Goal: Task Accomplishment & Management: Use online tool/utility

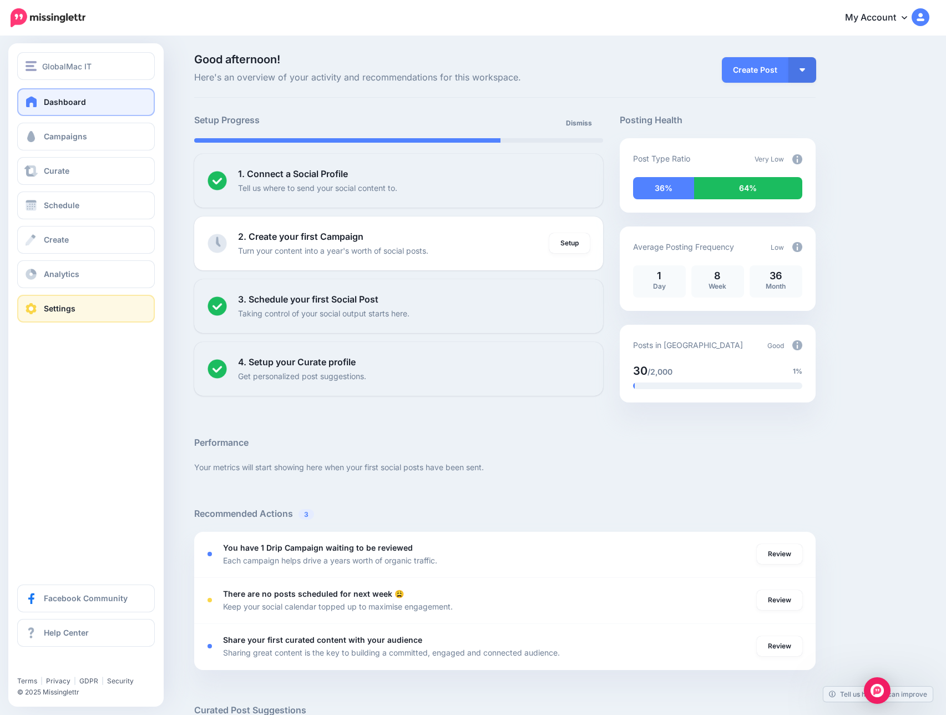
click at [43, 317] on link "Settings" at bounding box center [86, 309] width 138 height 28
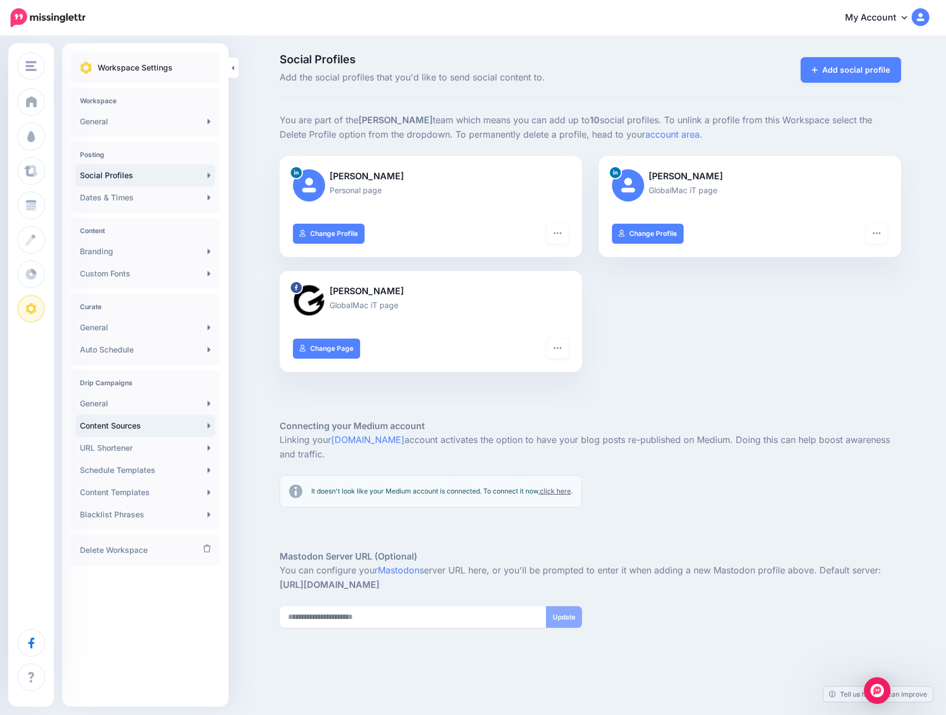
click at [130, 430] on link "Content Sources" at bounding box center [145, 425] width 140 height 22
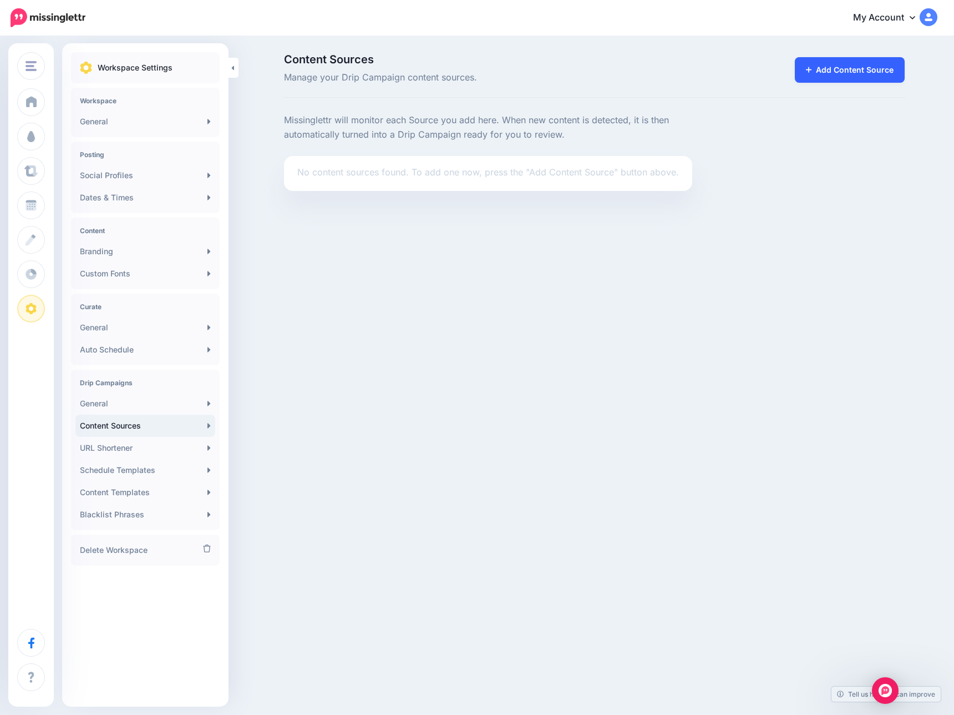
click at [852, 64] on link "Add Content Source" at bounding box center [850, 70] width 110 height 26
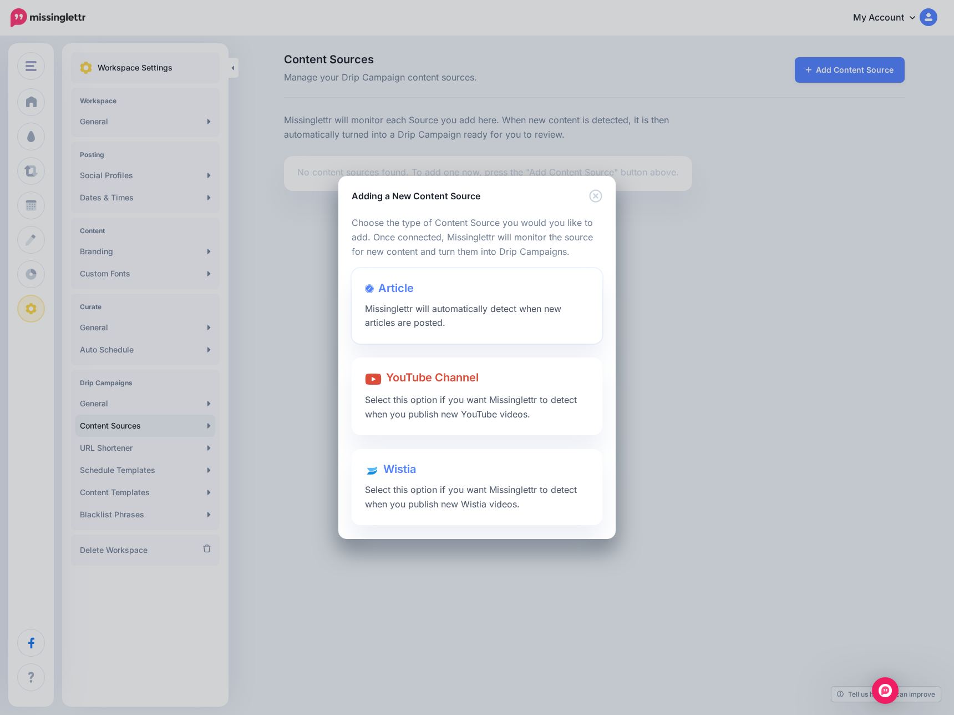
click at [438, 280] on div "Article Missinglettr will automatically detect when new articles are posted." at bounding box center [477, 306] width 251 height 76
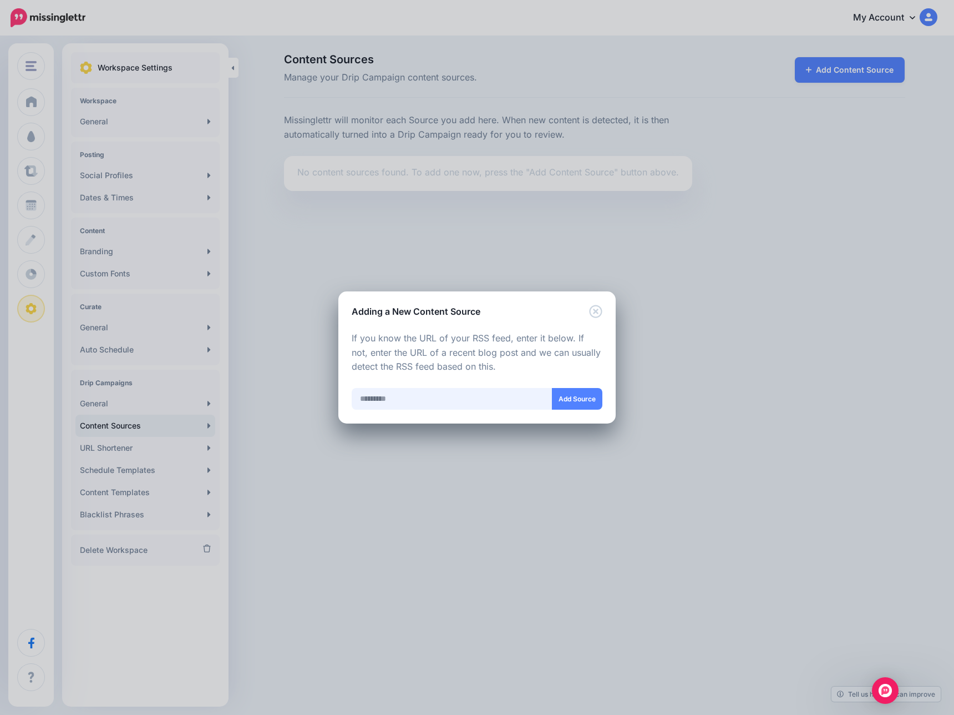
click at [427, 395] on input "text" at bounding box center [452, 399] width 201 height 22
paste input "**********"
type input "**********"
click at [580, 399] on button "Add Source" at bounding box center [576, 399] width 50 height 22
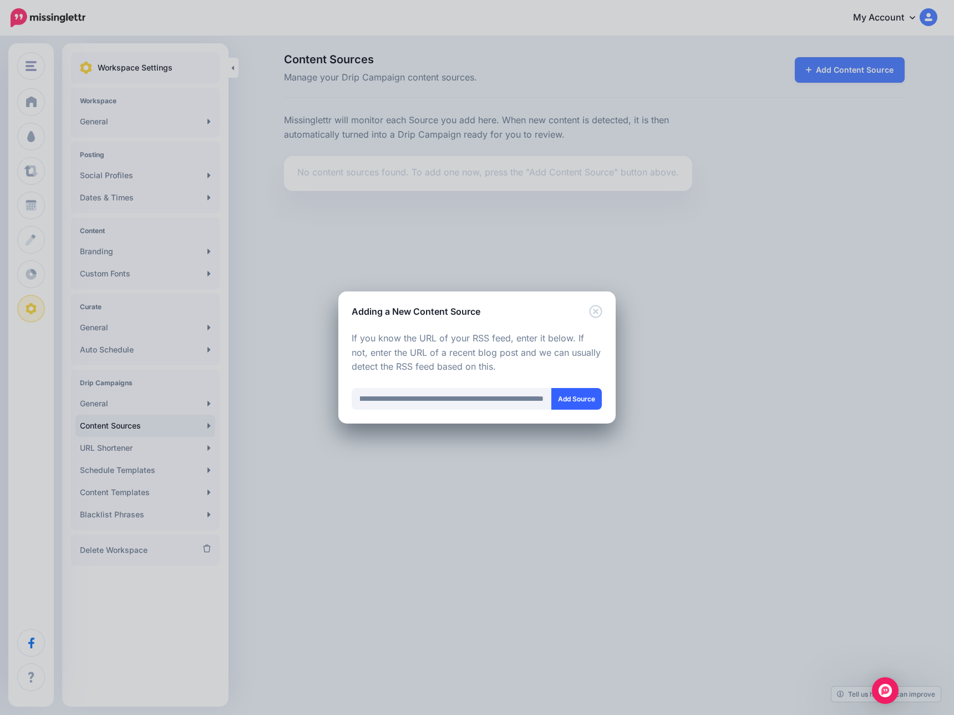
scroll to position [0, 0]
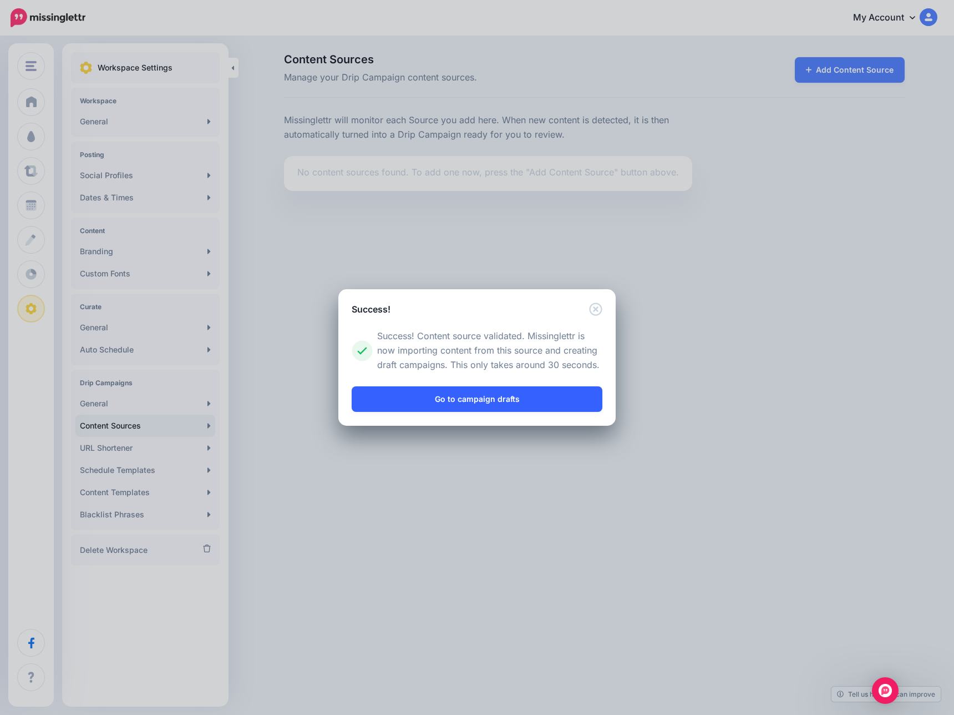
click at [486, 398] on link "Go to campaign drafts" at bounding box center [477, 399] width 251 height 26
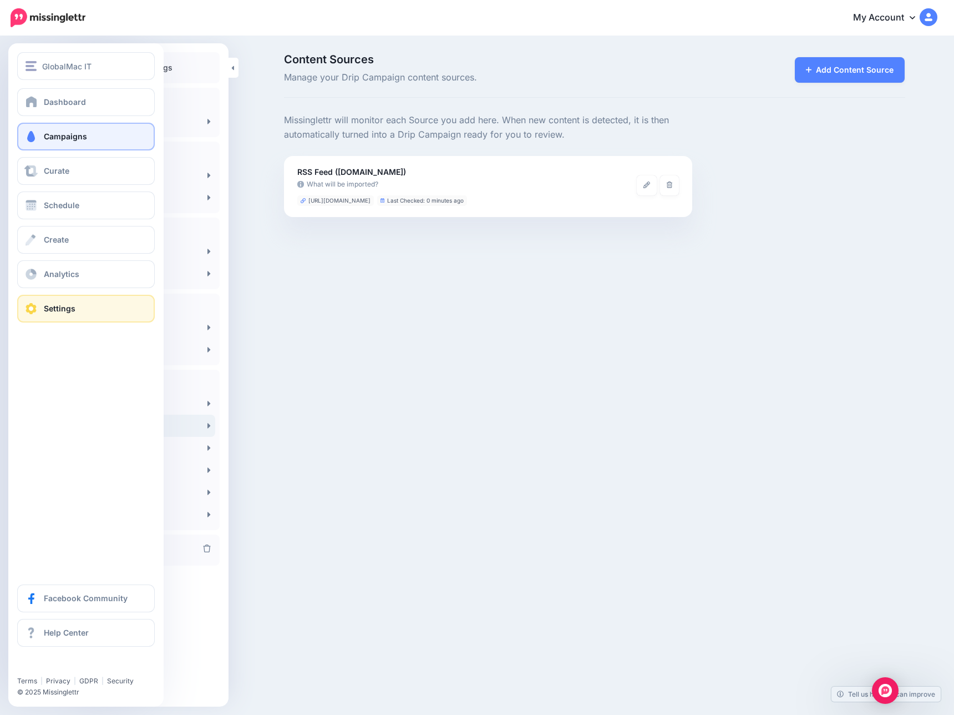
click at [65, 138] on span "Campaigns" at bounding box center [65, 135] width 43 height 9
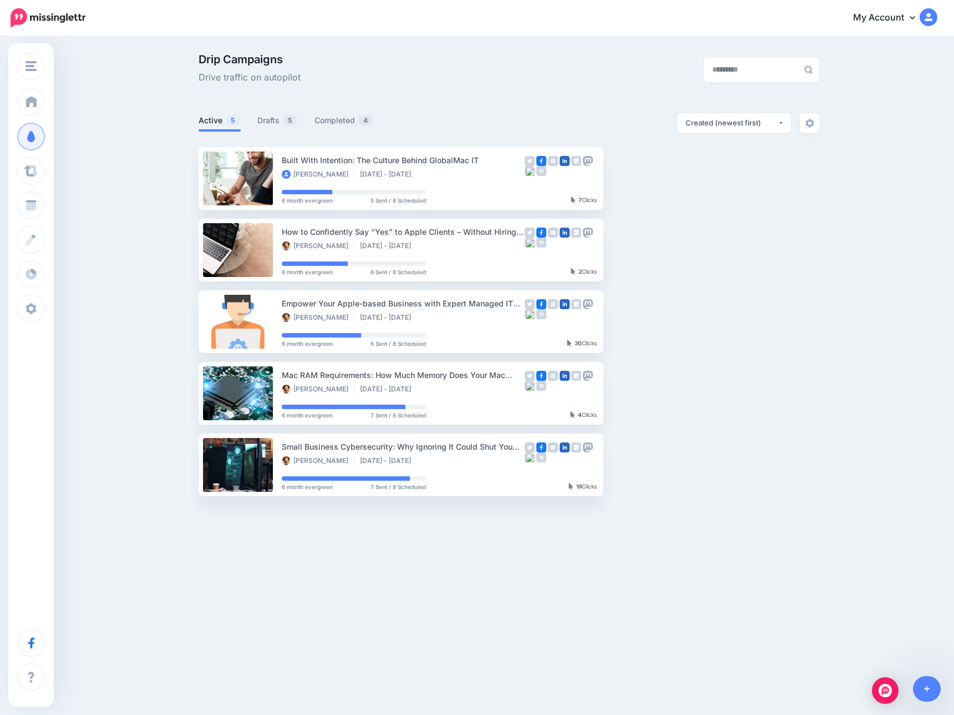
click at [254, 120] on ul "Active 5 Drafts 5 Completed 4" at bounding box center [354, 122] width 311 height 18
click at [264, 120] on link "Drafts 5" at bounding box center [277, 120] width 41 height 13
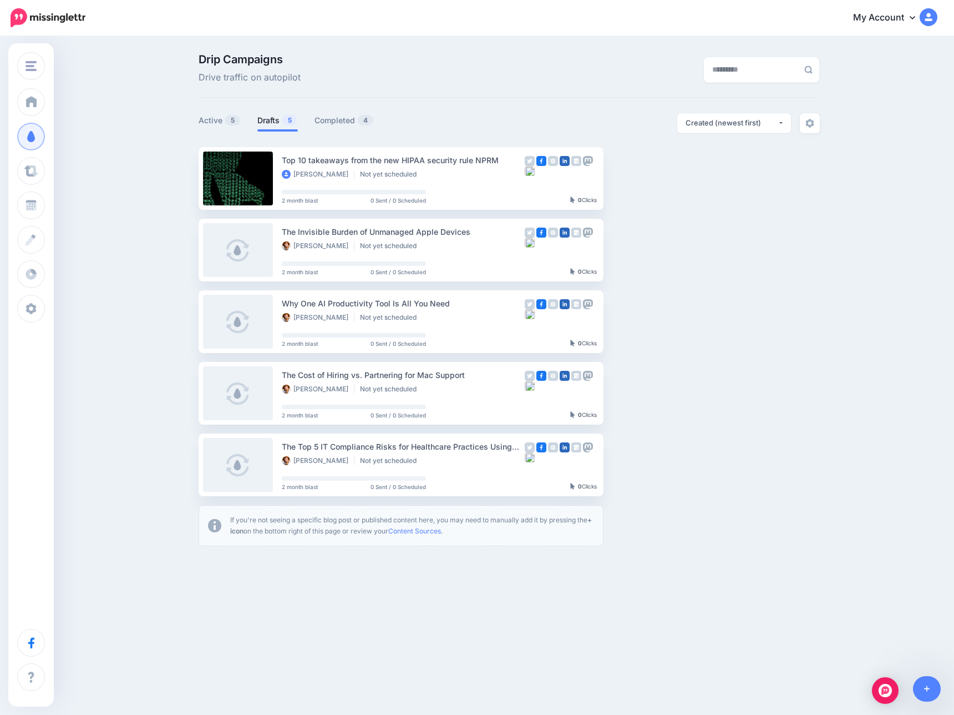
click at [902, 18] on link "My Account" at bounding box center [889, 17] width 95 height 27
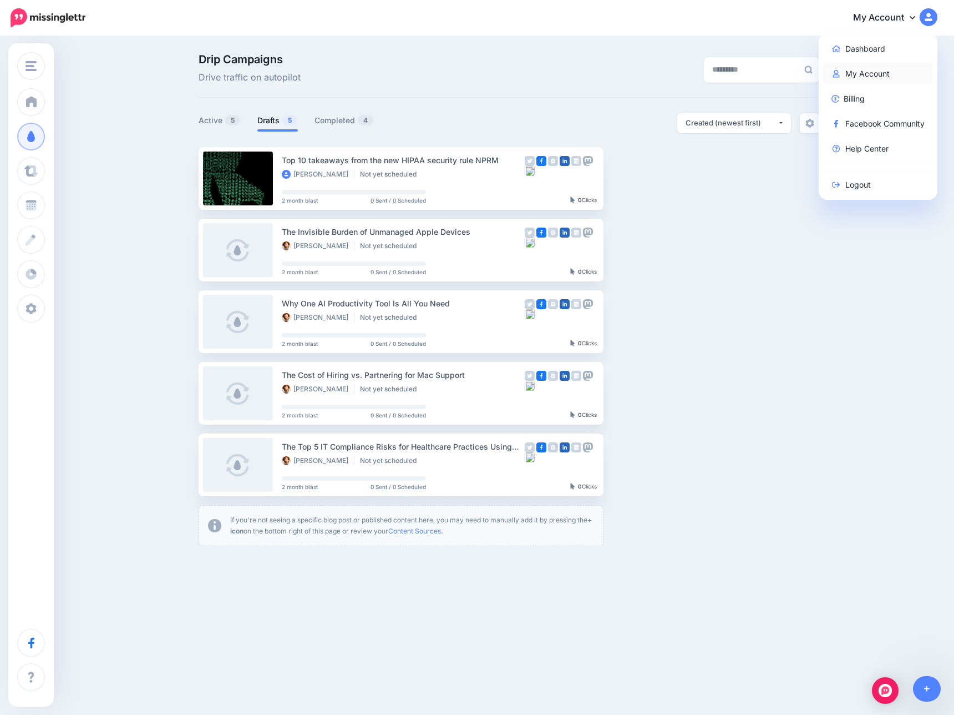
click at [869, 70] on link "My Account" at bounding box center [878, 74] width 110 height 22
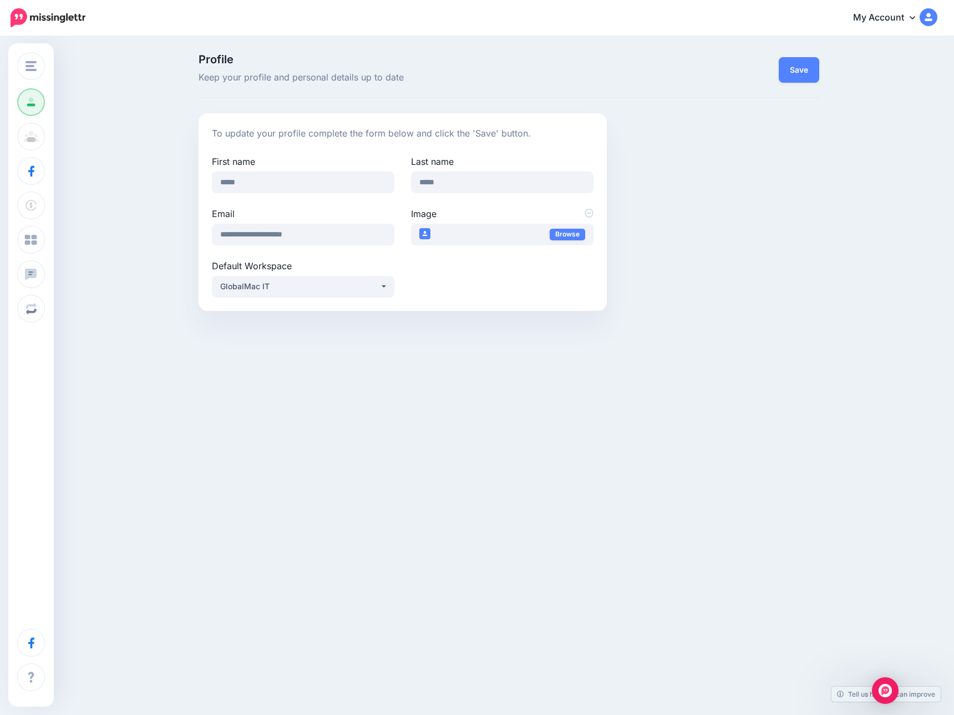
click at [33, 12] on img at bounding box center [48, 17] width 75 height 19
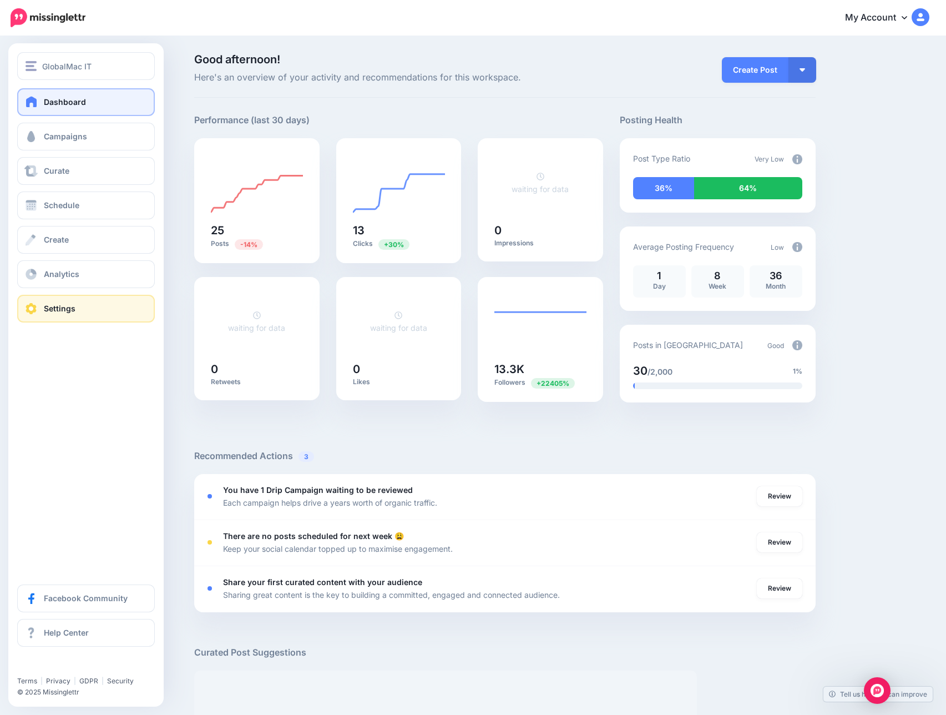
click at [42, 319] on link "Settings" at bounding box center [86, 309] width 138 height 28
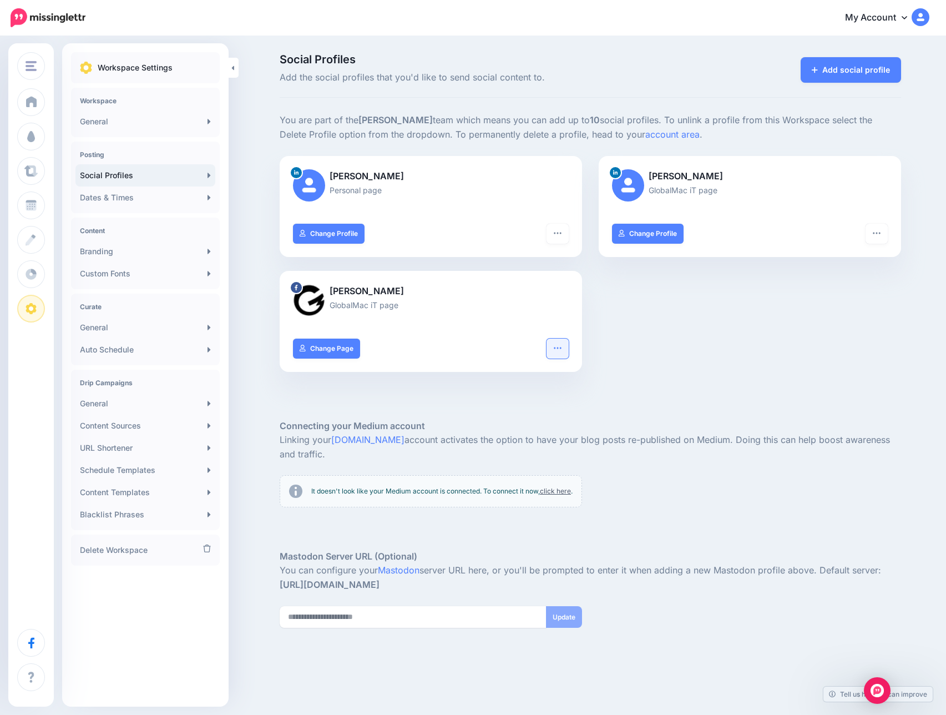
click at [560, 347] on icon "button" at bounding box center [557, 347] width 9 height 9
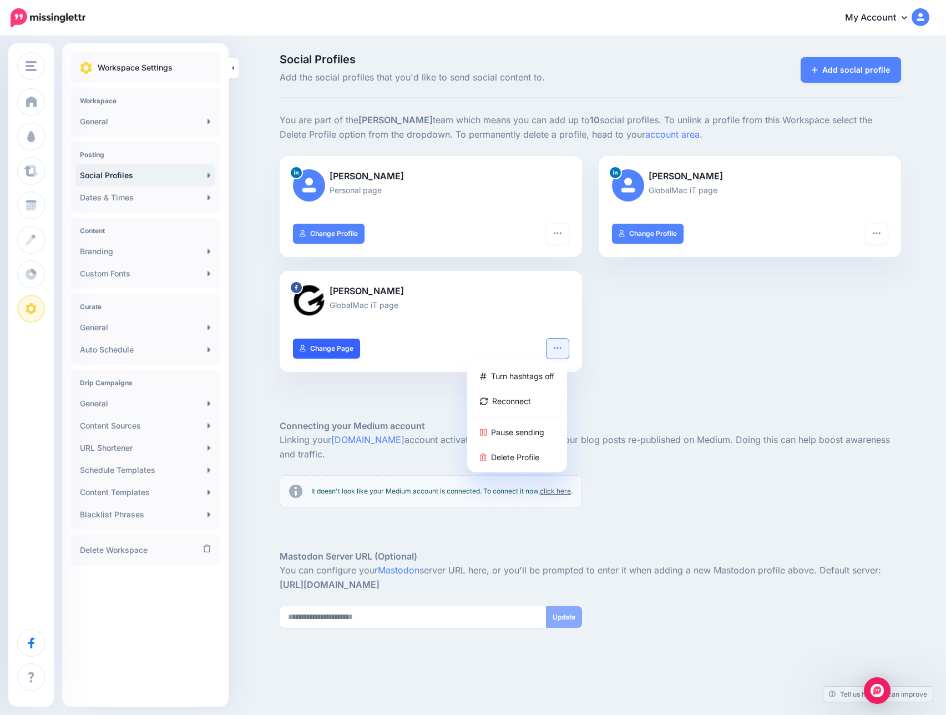
click at [345, 347] on link "Change Page" at bounding box center [326, 348] width 67 height 20
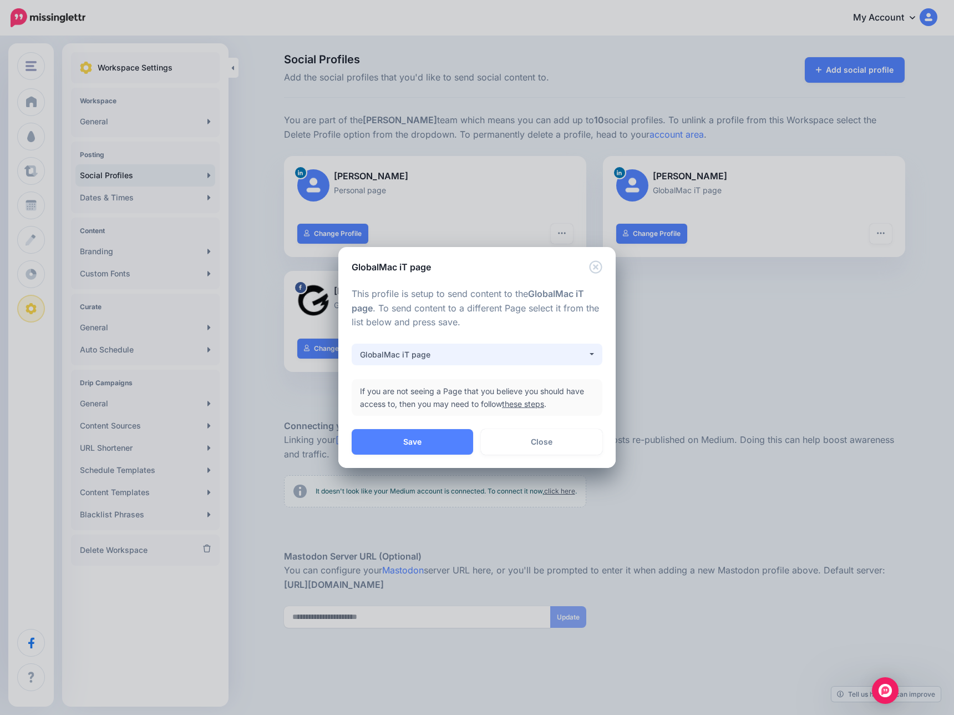
click at [529, 353] on div "GlobalMac iT page" at bounding box center [473, 354] width 227 height 13
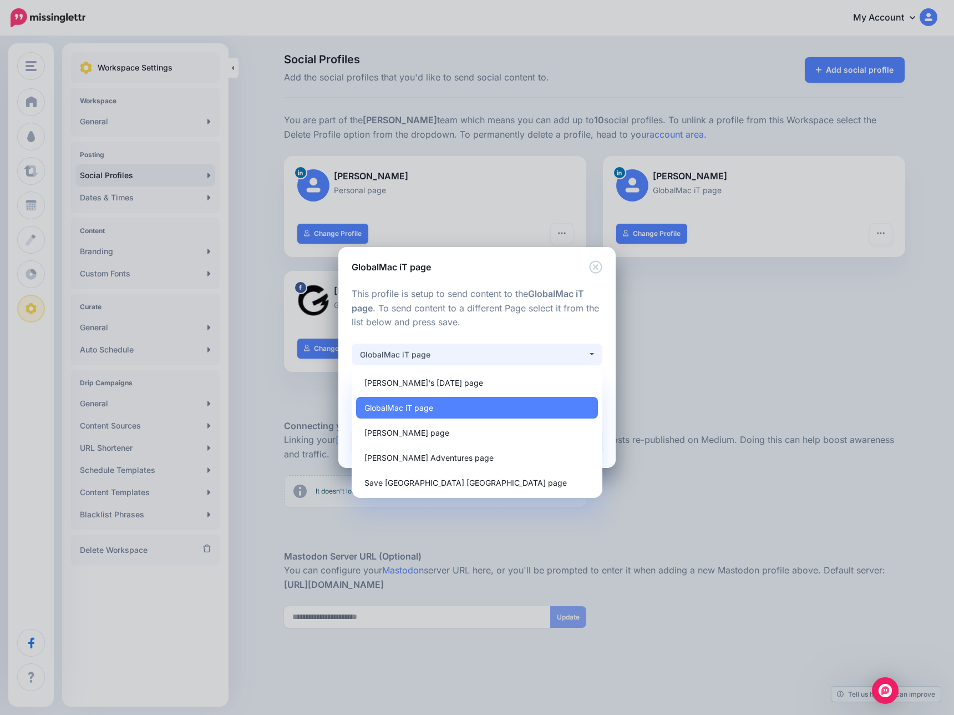
click at [518, 303] on p "This profile is setup to send content to the GlobalMac iT page . To send conten…" at bounding box center [477, 308] width 251 height 43
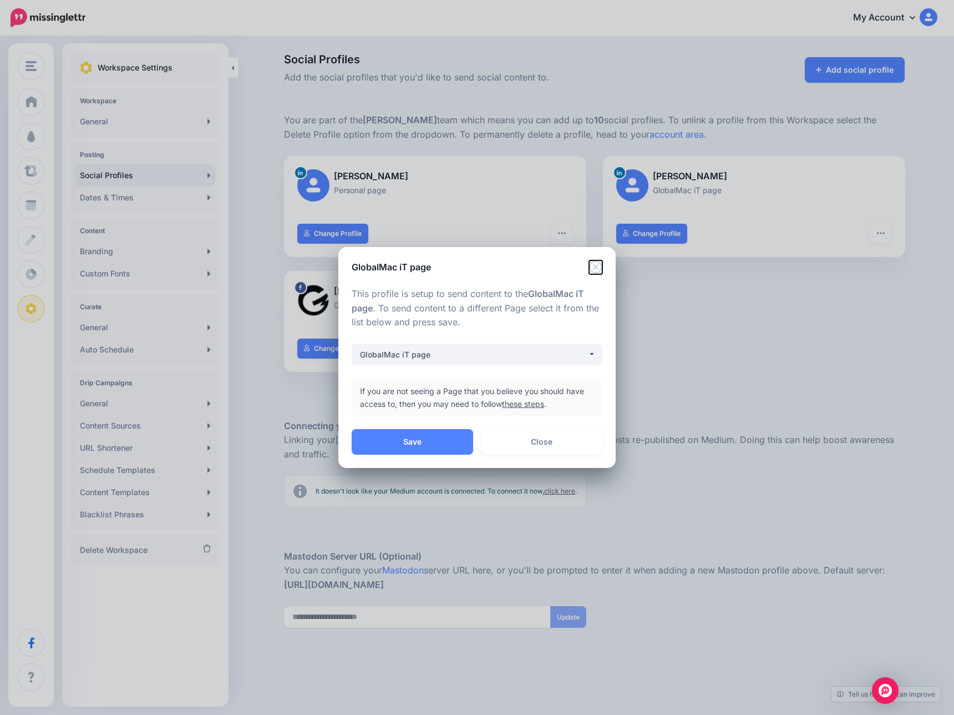
click at [596, 269] on icon "Close" at bounding box center [595, 266] width 13 height 13
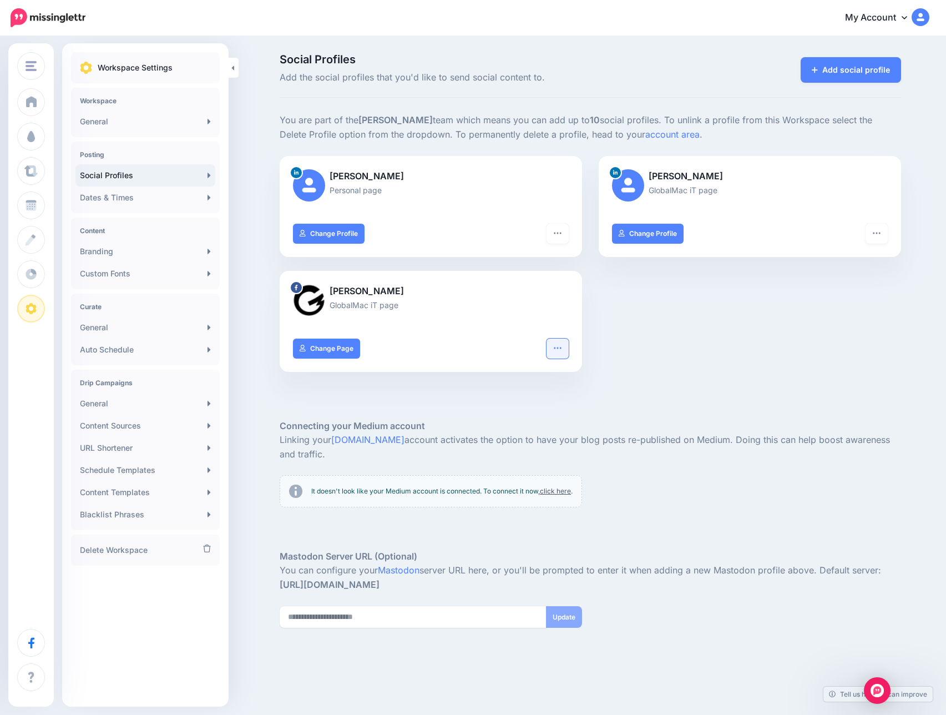
click at [559, 347] on icon "button" at bounding box center [557, 348] width 7 height 2
click at [706, 340] on div "Chris Henke Personal page Turn hashtags off “Add URL to Comment” Off Reconnect …" at bounding box center [590, 271] width 638 height 230
click at [842, 69] on link "Add social profile" at bounding box center [851, 70] width 100 height 26
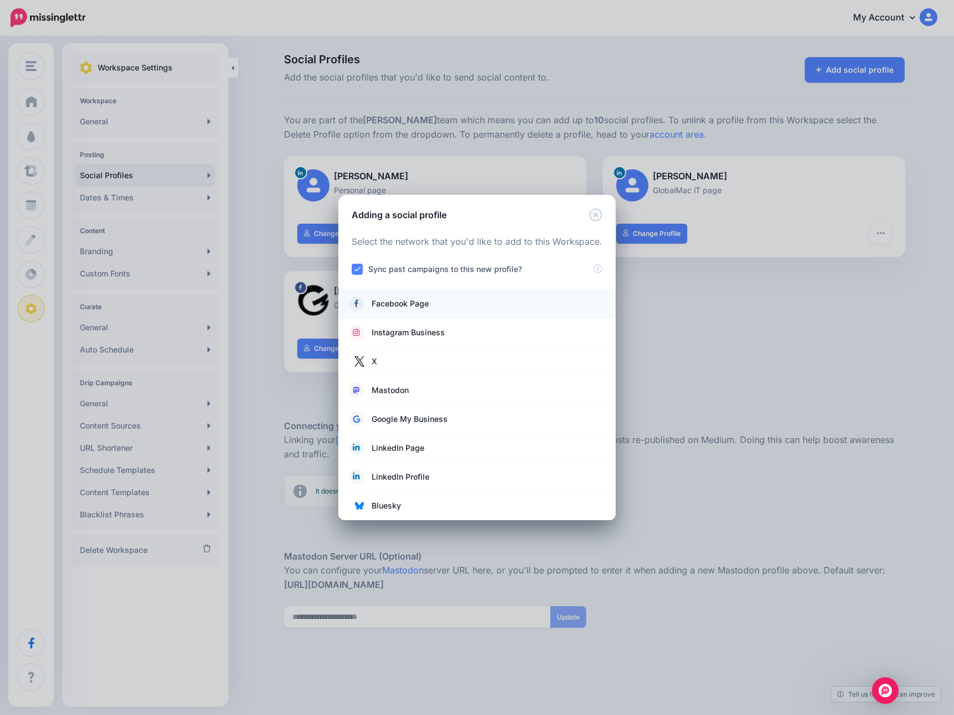
click at [424, 303] on span "Facebook Page" at bounding box center [400, 303] width 57 height 13
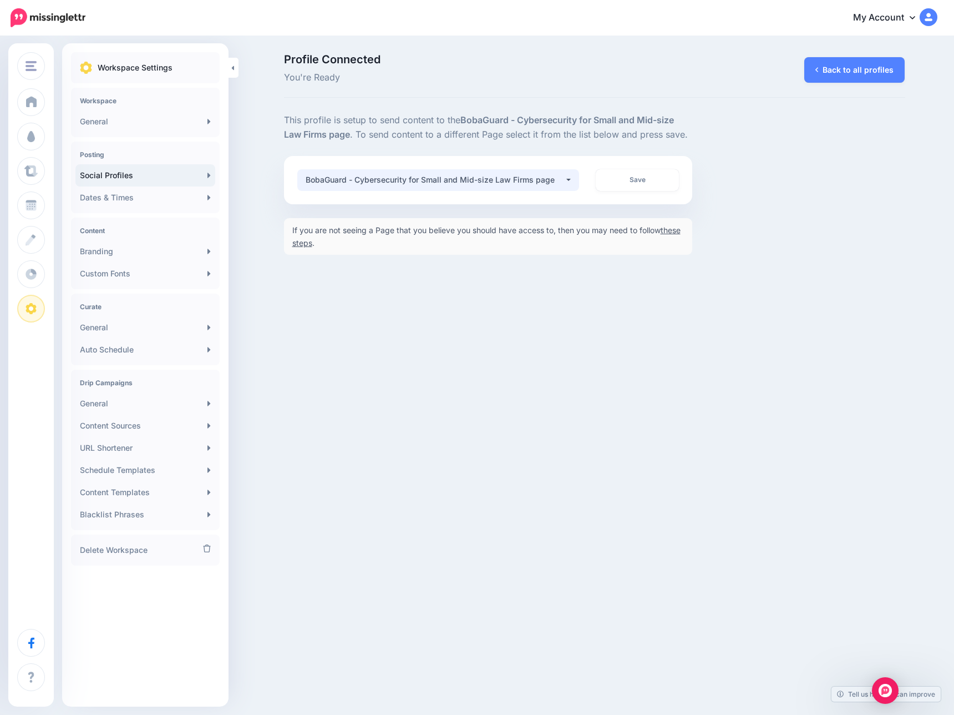
click at [556, 175] on div "BobaGuard - Cybersecurity for Small and Mid-size Law Firms page" at bounding box center [435, 179] width 259 height 13
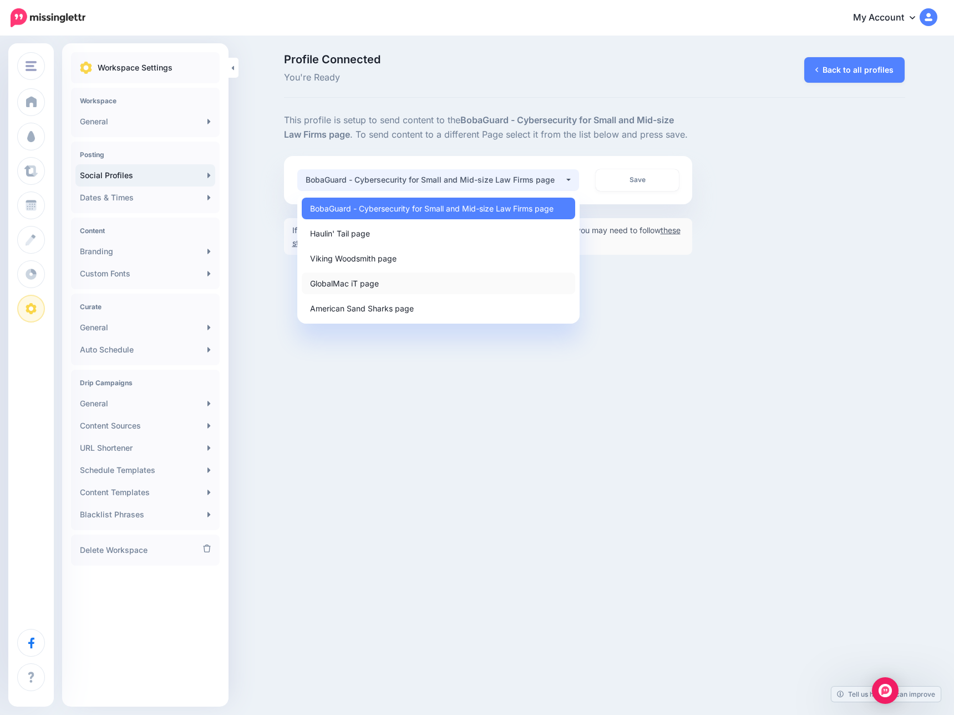
click at [419, 277] on link "GlobalMac iT page" at bounding box center [439, 283] width 274 height 22
select select "**********"
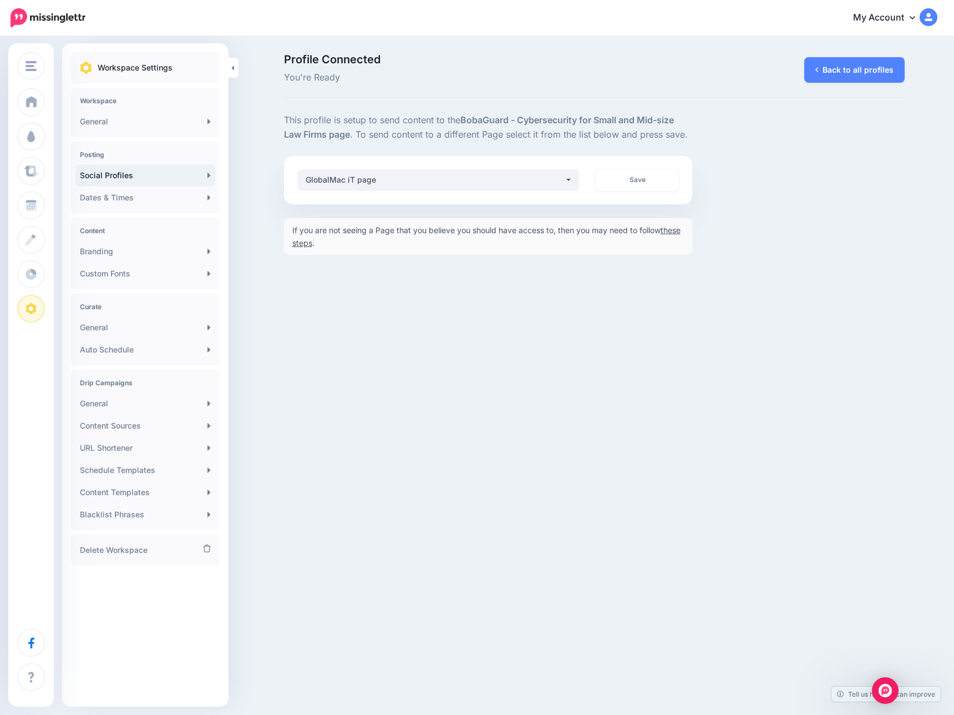
click at [746, 196] on div "**********" at bounding box center [595, 183] width 638 height 141
click at [632, 173] on link "Save" at bounding box center [637, 180] width 83 height 22
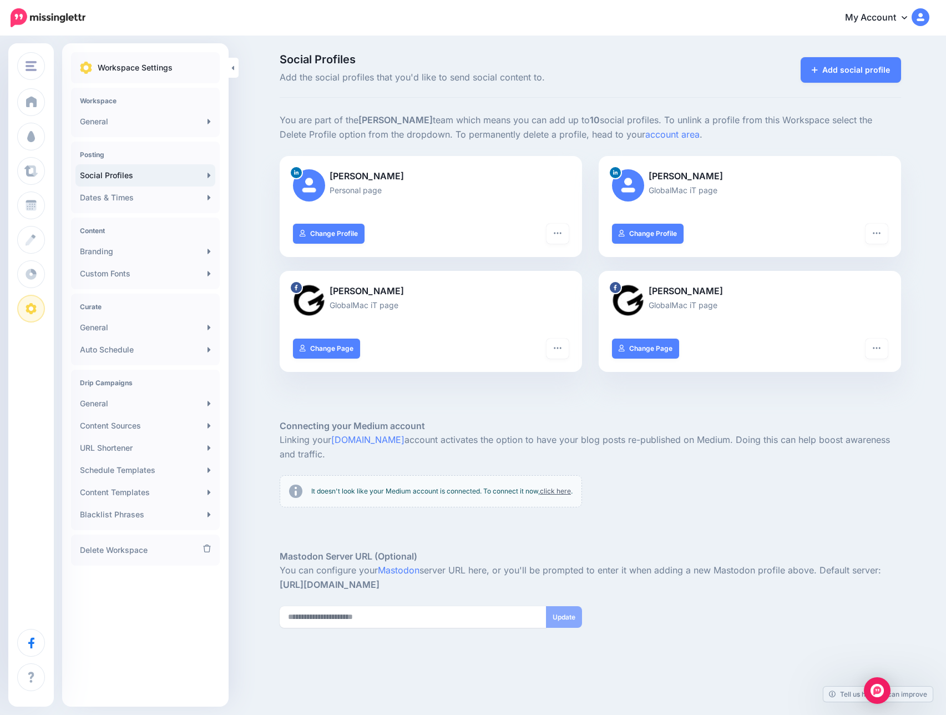
click at [571, 411] on div at bounding box center [590, 402] width 621 height 33
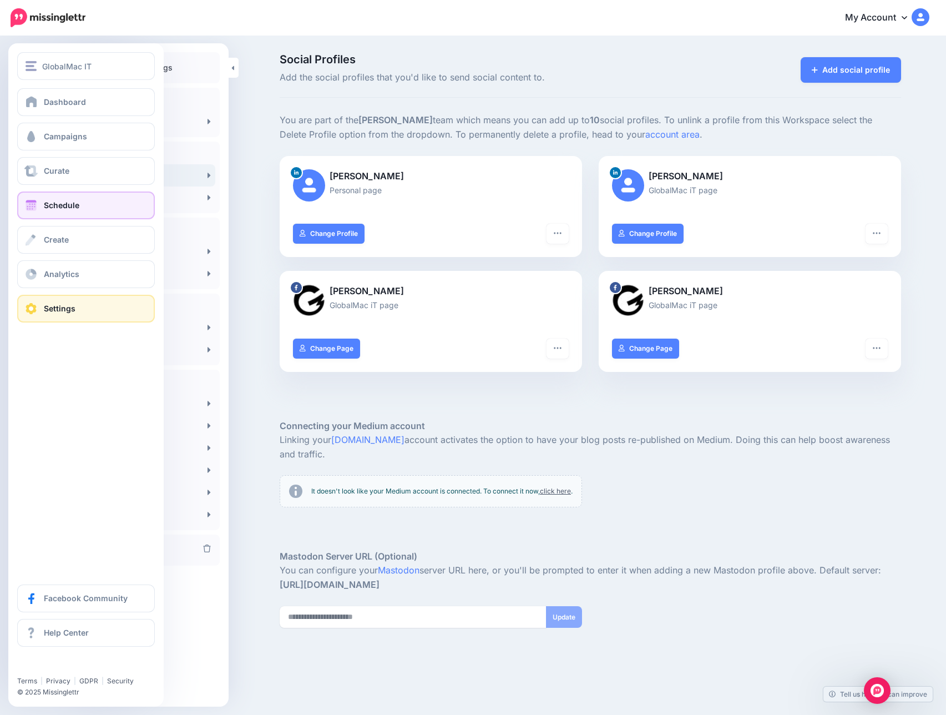
click at [70, 195] on link "Schedule" at bounding box center [86, 205] width 138 height 28
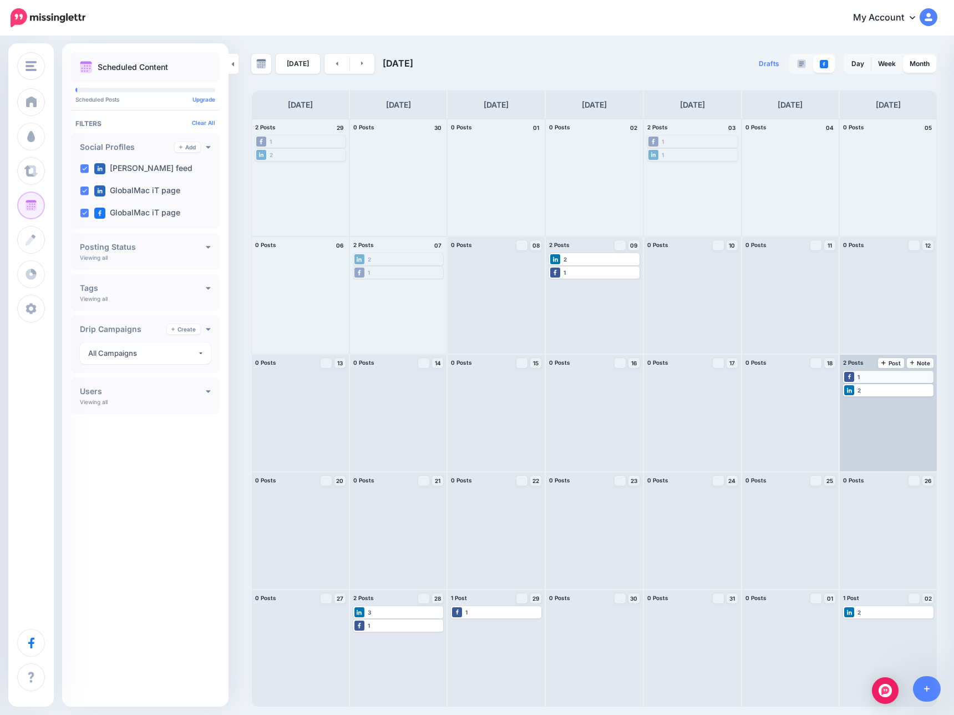
click at [875, 377] on div "1" at bounding box center [888, 377] width 88 height 10
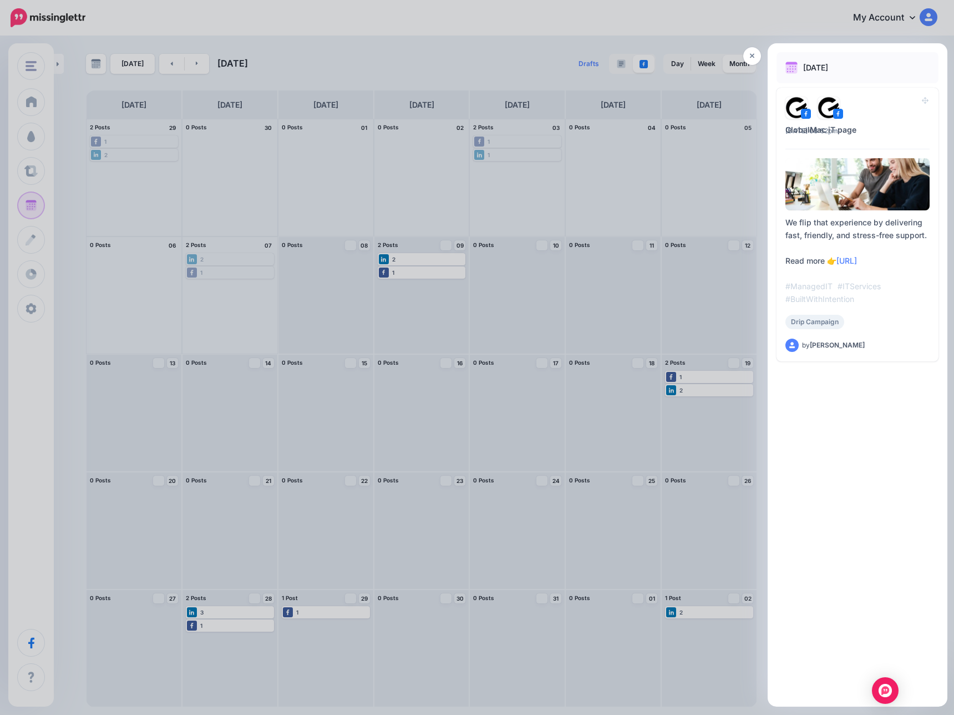
click at [672, 296] on div at bounding box center [477, 357] width 954 height 715
click at [610, 153] on div at bounding box center [477, 357] width 954 height 715
click at [748, 55] on link at bounding box center [752, 56] width 18 height 18
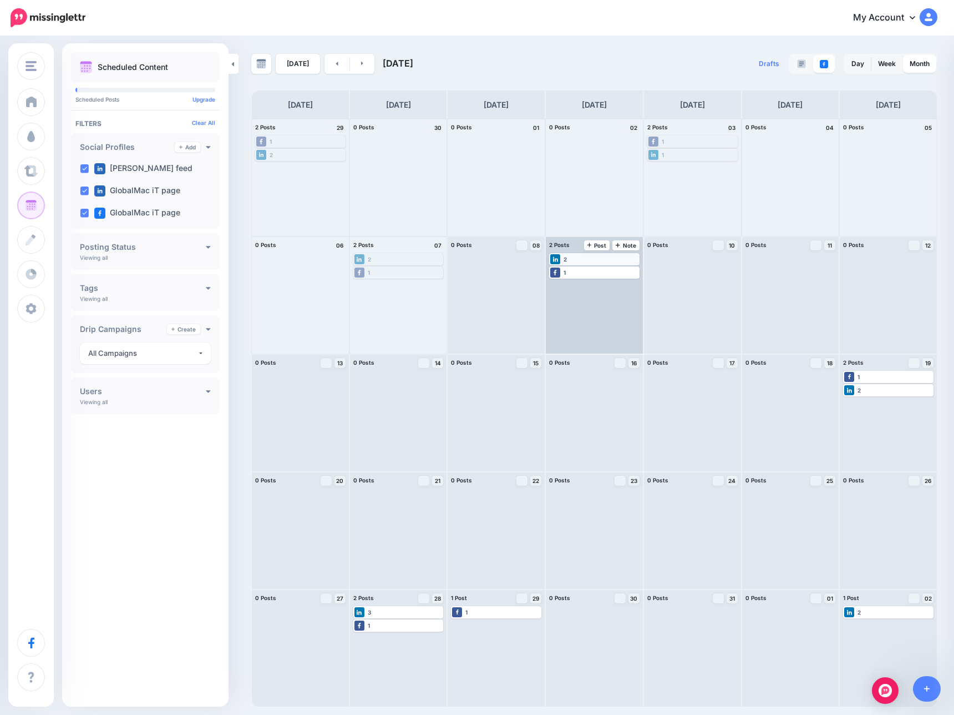
click at [585, 259] on div "2" at bounding box center [594, 259] width 88 height 10
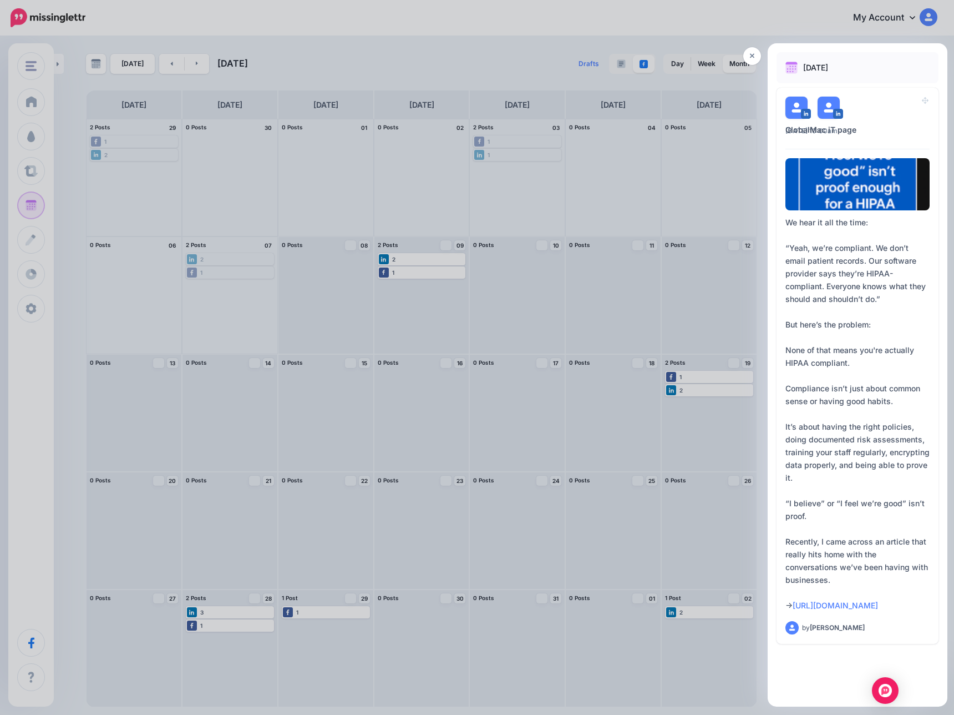
click at [570, 313] on div at bounding box center [477, 357] width 954 height 715
click at [749, 59] on link at bounding box center [752, 56] width 18 height 18
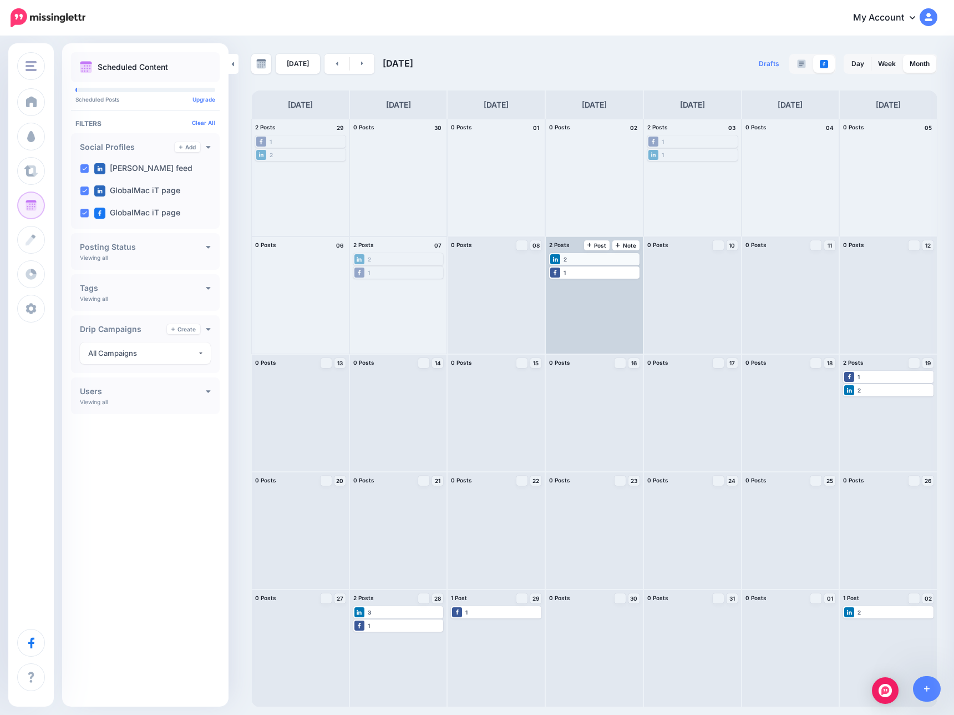
click at [581, 255] on div "2" at bounding box center [594, 259] width 88 height 10
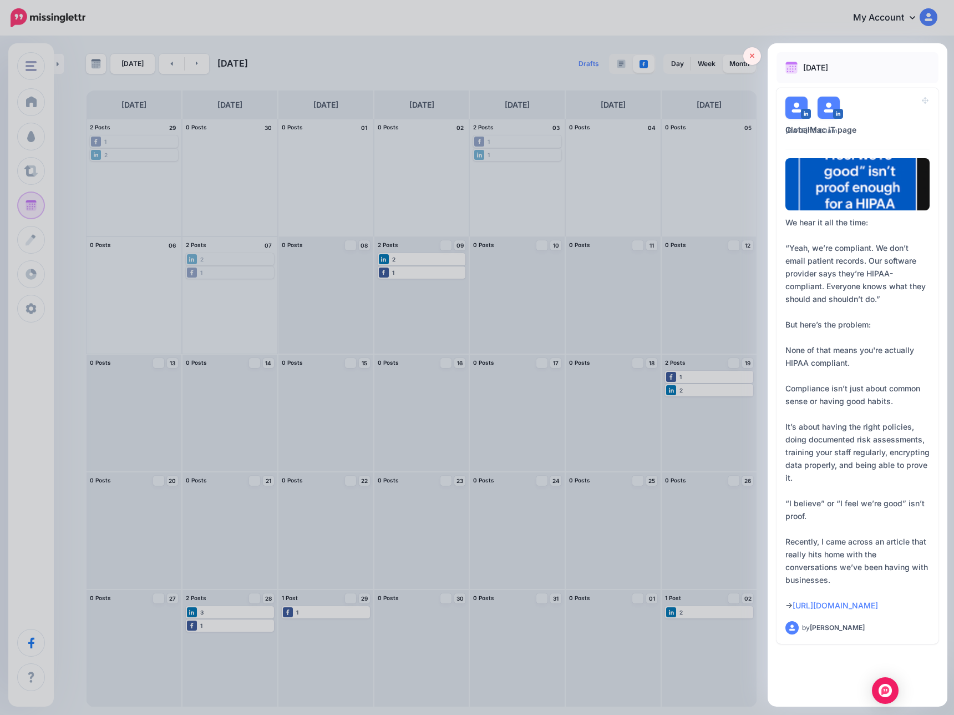
click at [747, 58] on link at bounding box center [752, 56] width 18 height 18
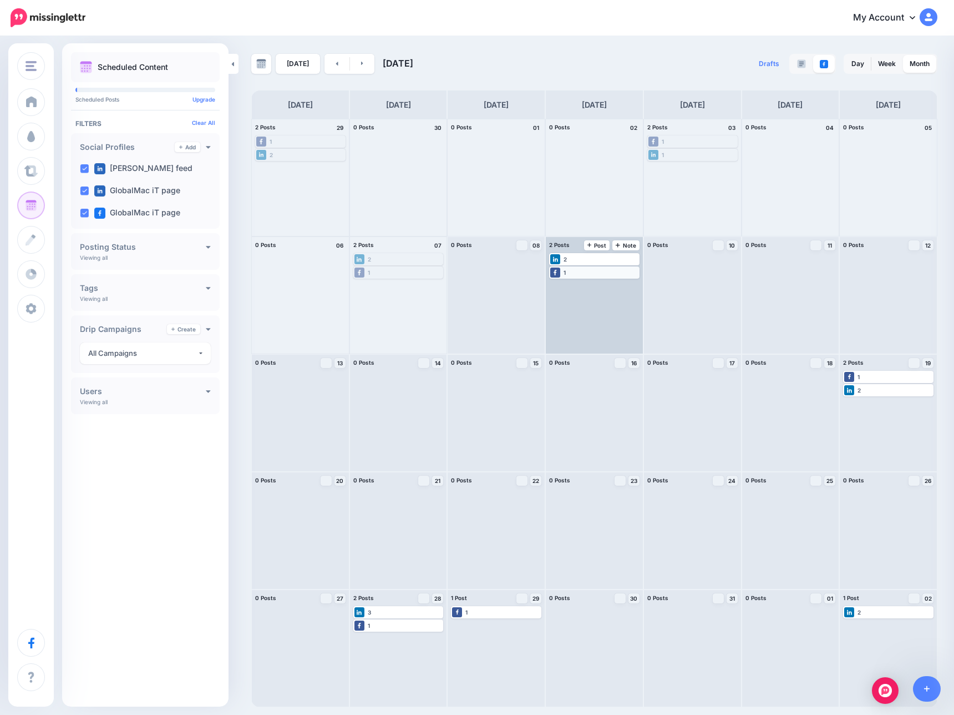
click at [578, 271] on div "1" at bounding box center [594, 272] width 88 height 10
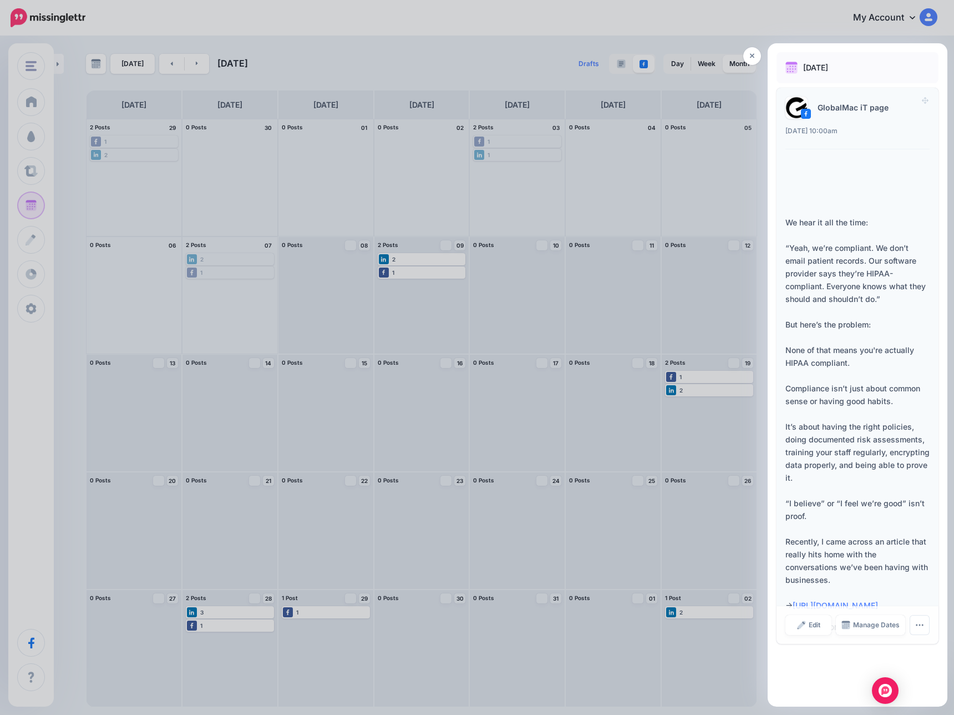
scroll to position [7, 0]
click at [461, 357] on div at bounding box center [477, 357] width 954 height 715
click at [393, 259] on div at bounding box center [477, 357] width 954 height 715
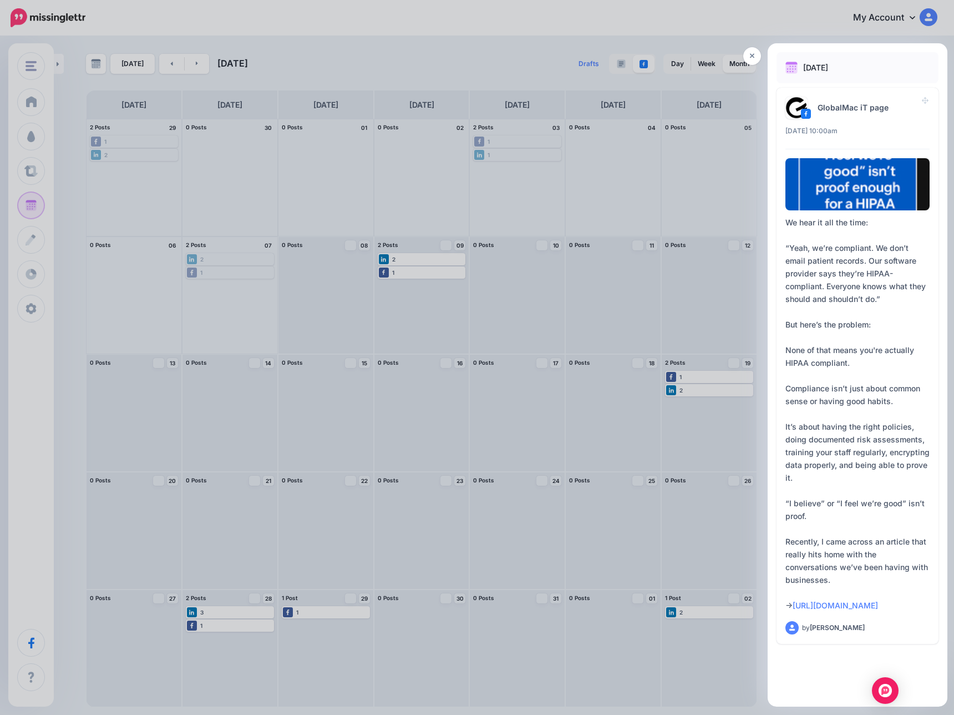
scroll to position [0, 0]
click at [750, 57] on icon at bounding box center [752, 56] width 5 height 8
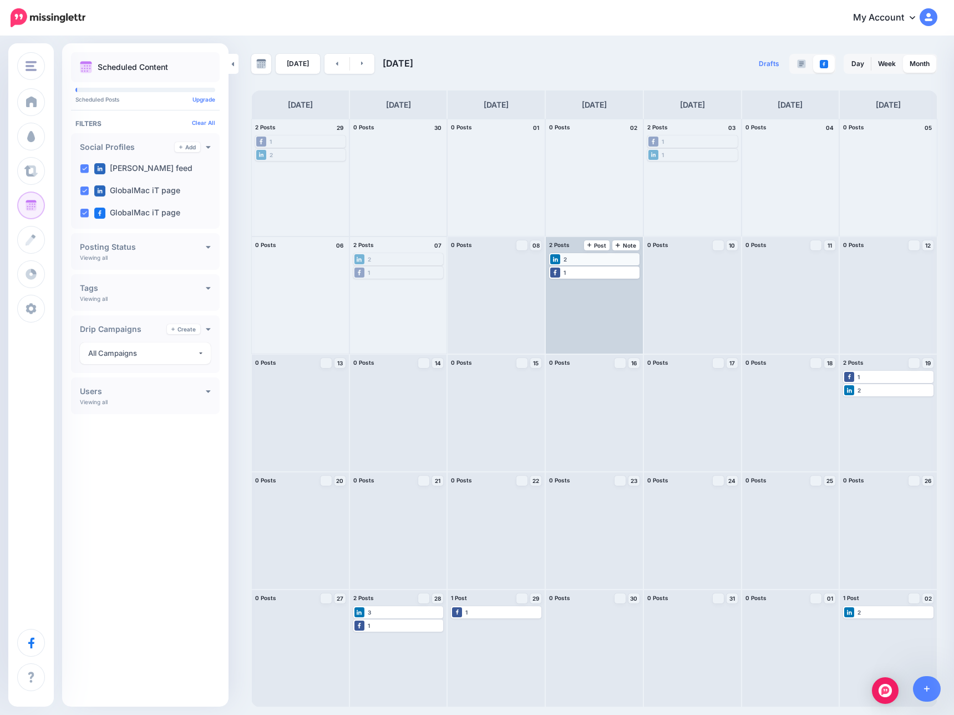
click at [575, 257] on div "2" at bounding box center [594, 259] width 88 height 10
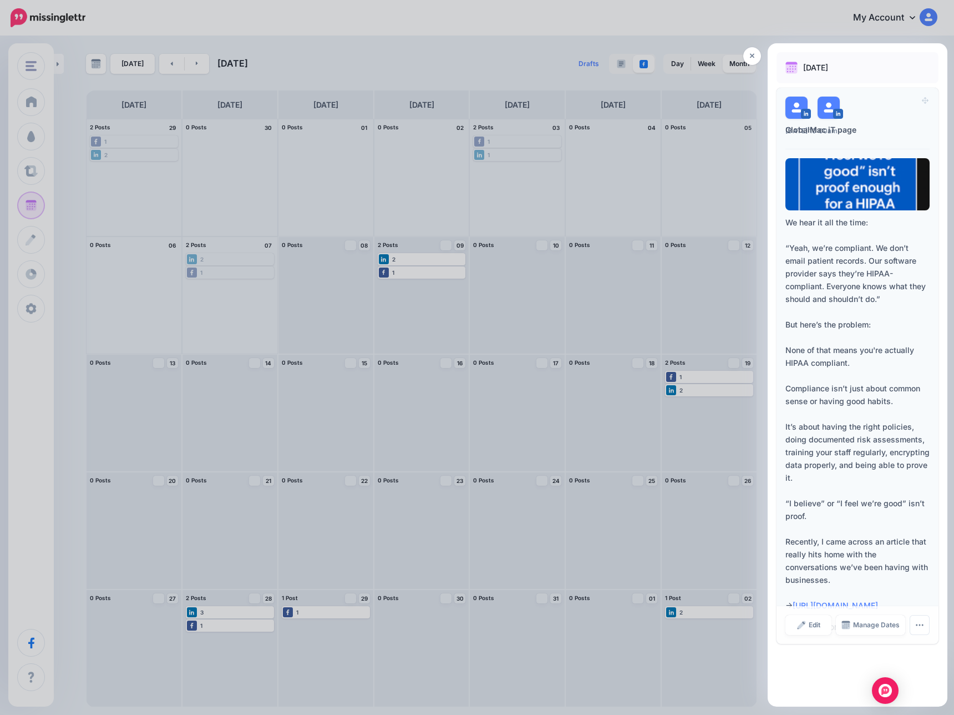
click at [827, 103] on img at bounding box center [829, 108] width 22 height 22
click at [919, 635] on button "button" at bounding box center [920, 625] width 20 height 20
click at [904, 610] on link "Delete Post" at bounding box center [900, 600] width 83 height 22
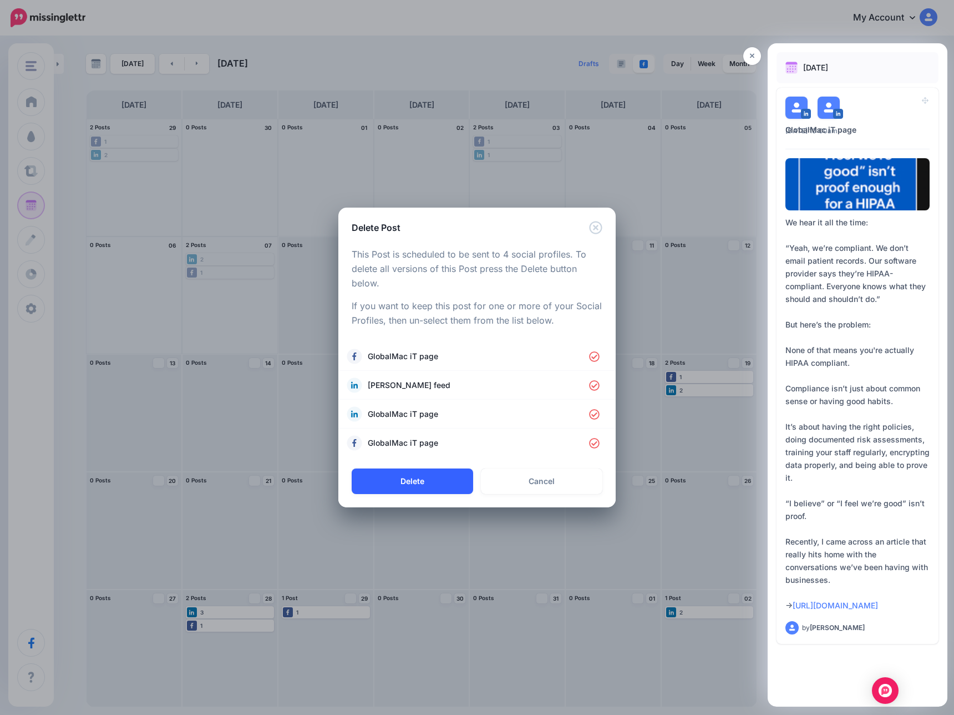
click at [408, 480] on button "Delete" at bounding box center [413, 481] width 122 height 26
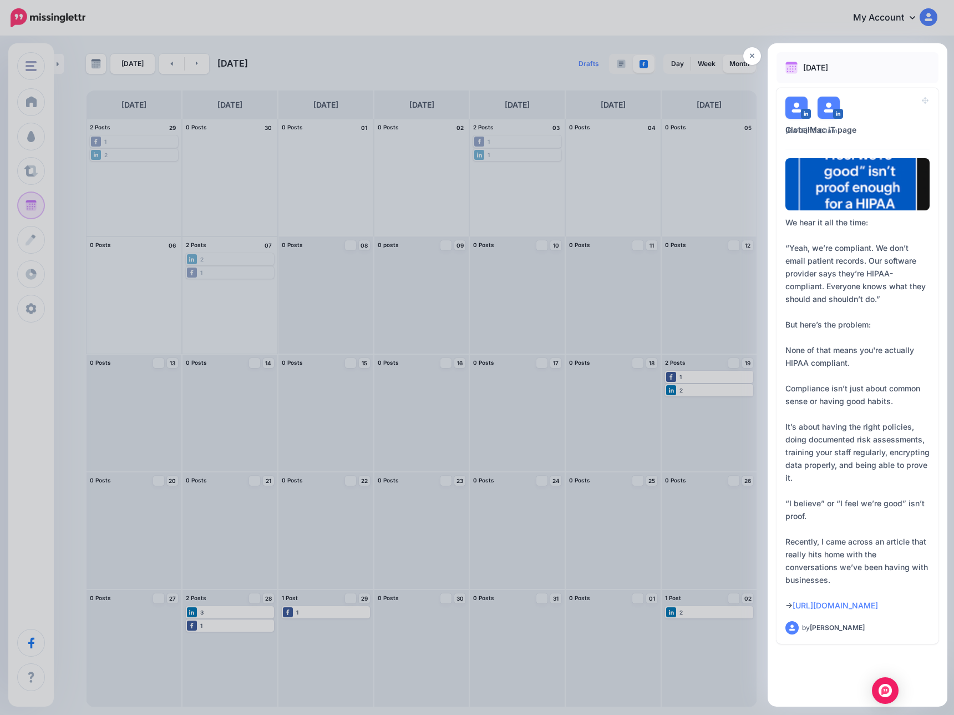
click at [244, 272] on div at bounding box center [477, 357] width 954 height 715
click at [917, 629] on icon "button" at bounding box center [919, 624] width 9 height 9
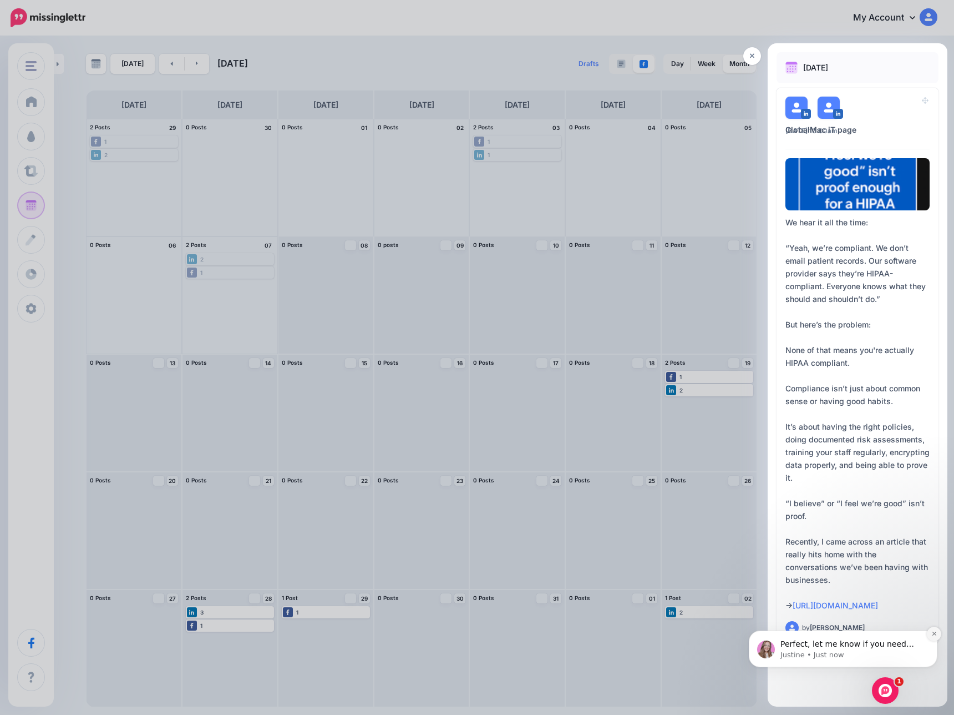
click at [934, 631] on icon "Dismiss notification" at bounding box center [935, 633] width 6 height 6
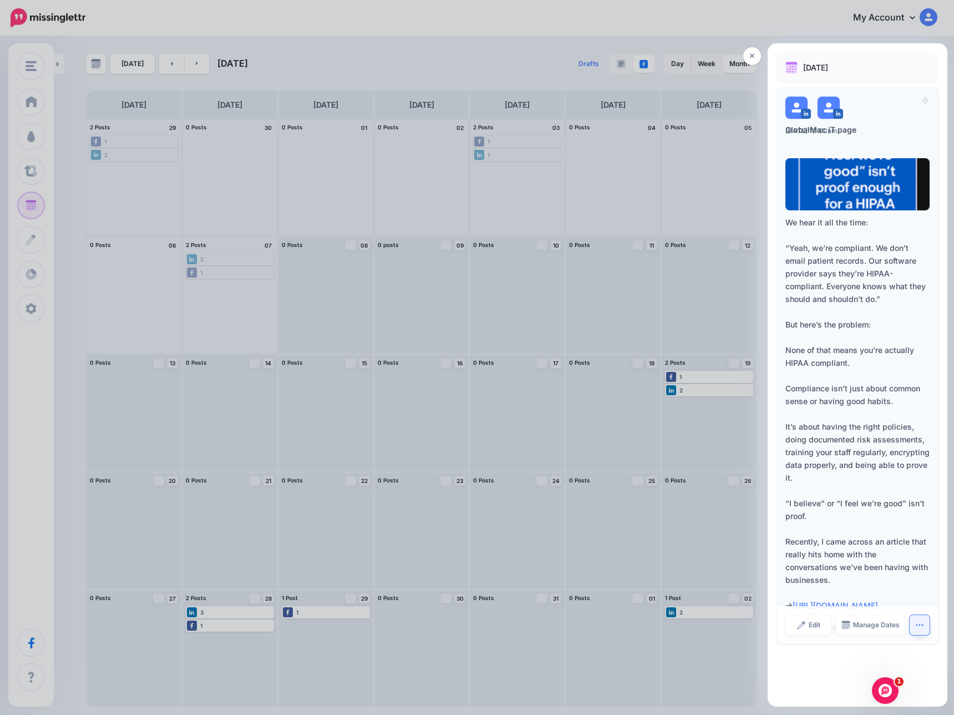
click at [915, 629] on icon "button" at bounding box center [919, 624] width 9 height 9
click at [899, 610] on link "Delete Post" at bounding box center [900, 600] width 83 height 22
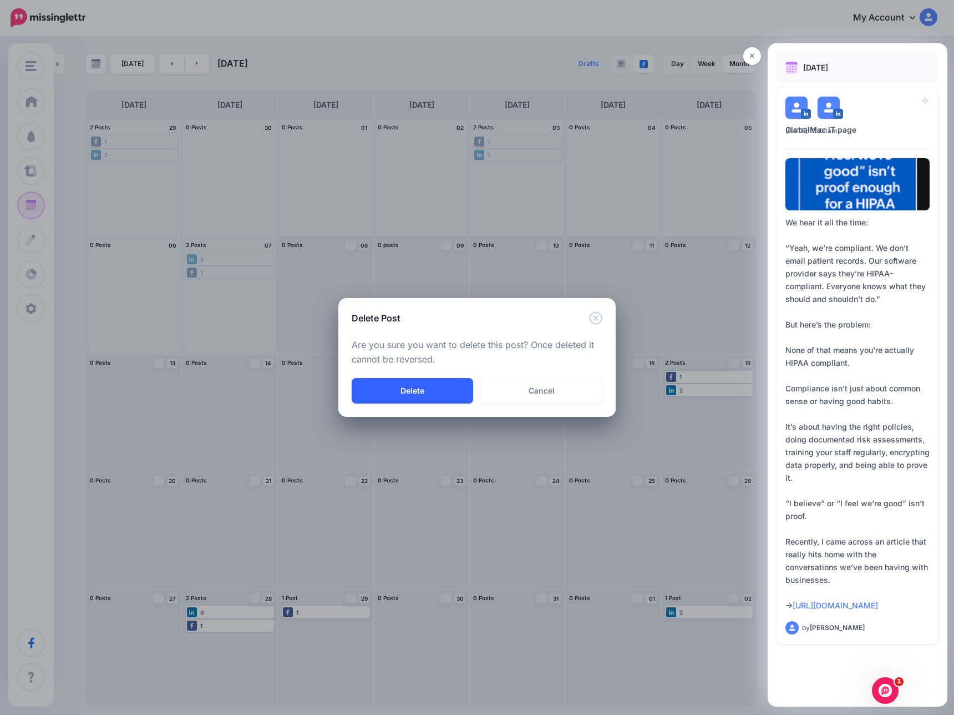
click at [422, 389] on button "Delete" at bounding box center [413, 391] width 122 height 26
click at [442, 399] on button "Delete" at bounding box center [413, 391] width 122 height 26
click at [599, 321] on icon "Close" at bounding box center [595, 317] width 13 height 13
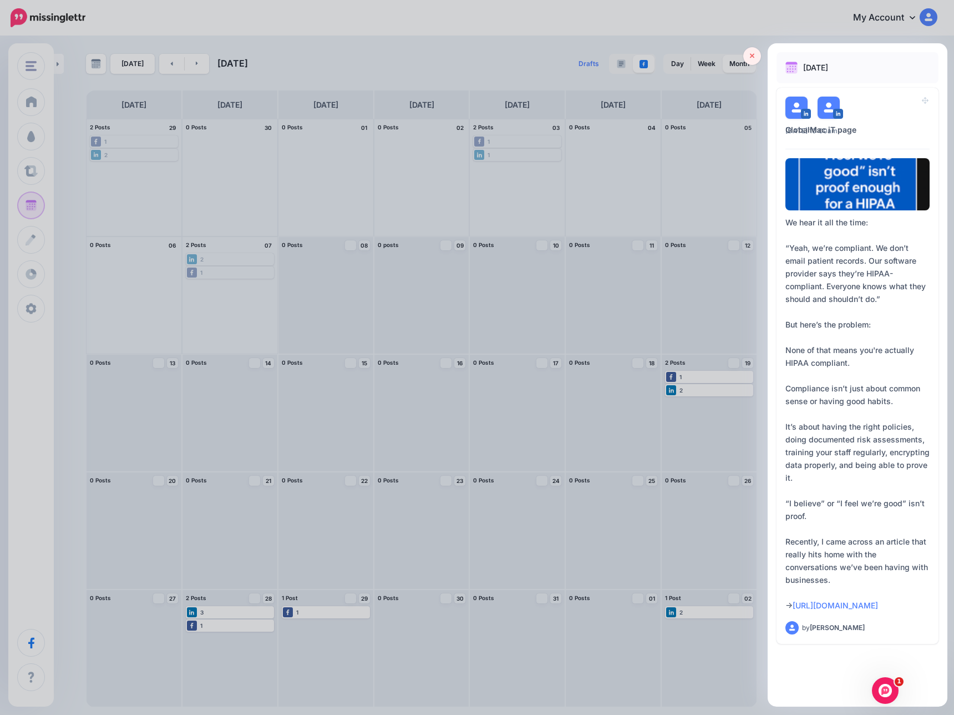
click at [757, 50] on link at bounding box center [752, 56] width 18 height 18
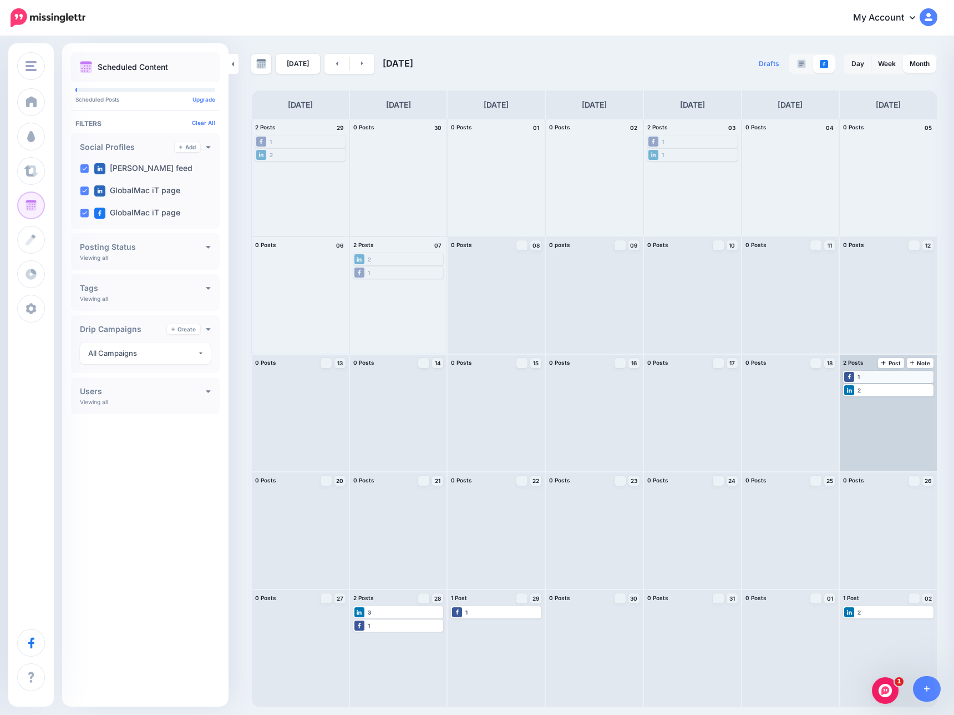
click at [884, 376] on div "1" at bounding box center [888, 377] width 88 height 10
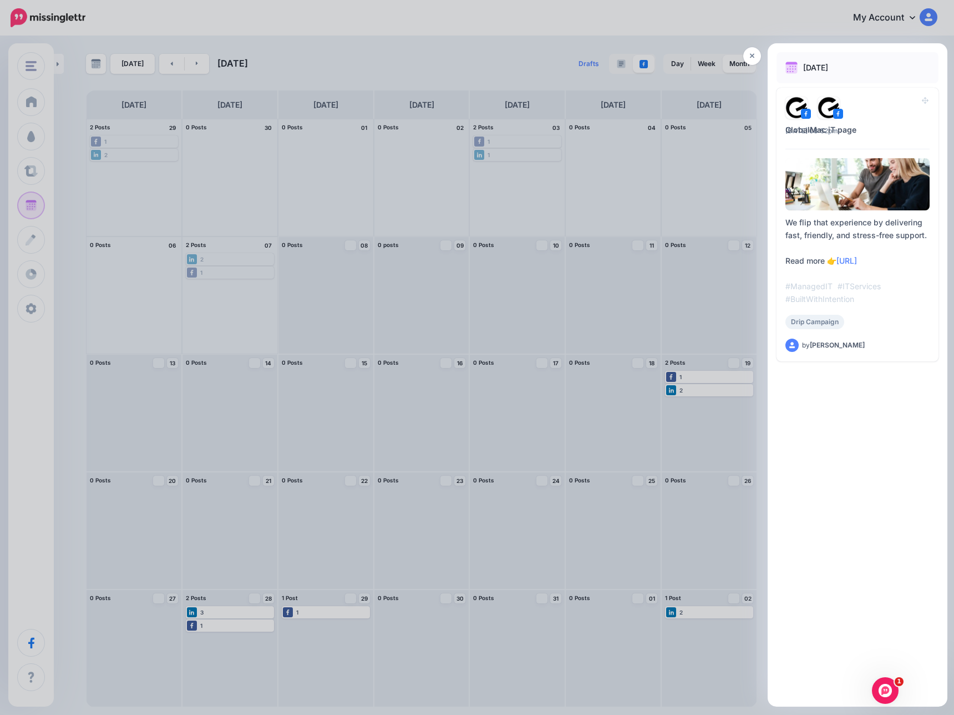
click at [702, 391] on div at bounding box center [477, 357] width 954 height 715
click at [753, 55] on icon at bounding box center [752, 56] width 5 height 5
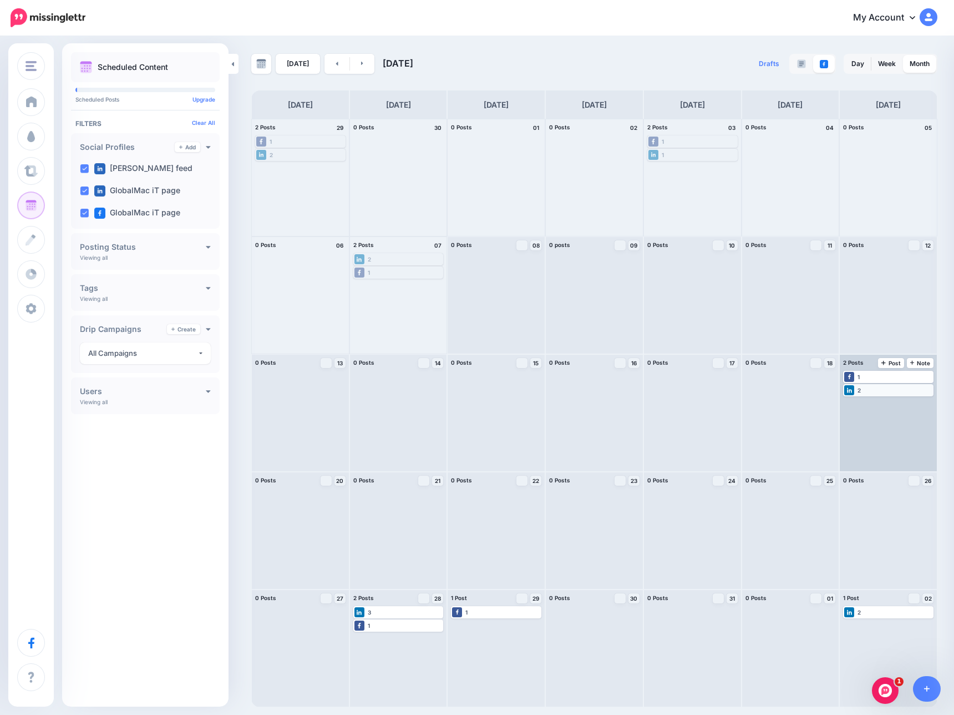
click at [892, 387] on div "2" at bounding box center [888, 390] width 88 height 10
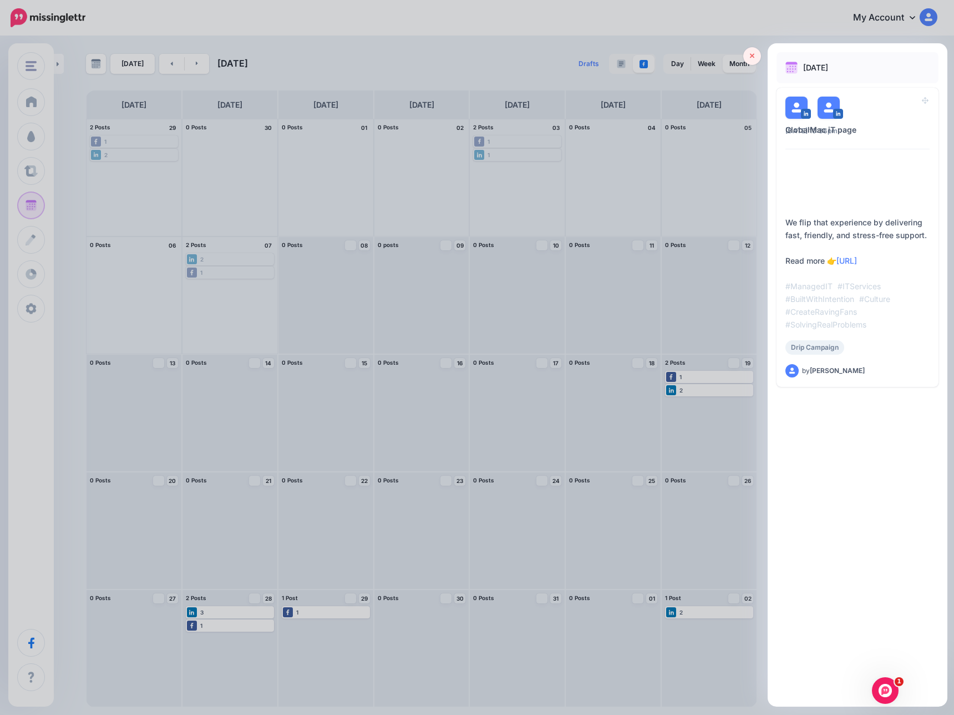
click at [751, 60] on link at bounding box center [752, 56] width 18 height 18
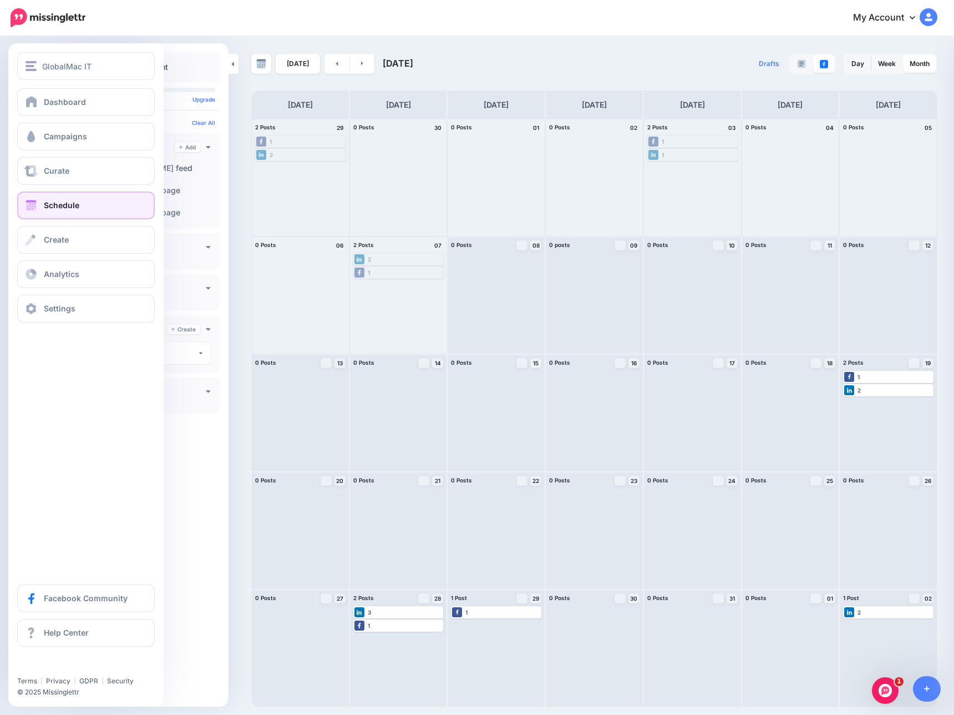
click at [63, 292] on div "Dashboard Campaigns Curate Schedule Create Analytics Settings Facebook Communit…" at bounding box center [85, 205] width 155 height 234
click at [64, 306] on span "Settings" at bounding box center [60, 307] width 32 height 9
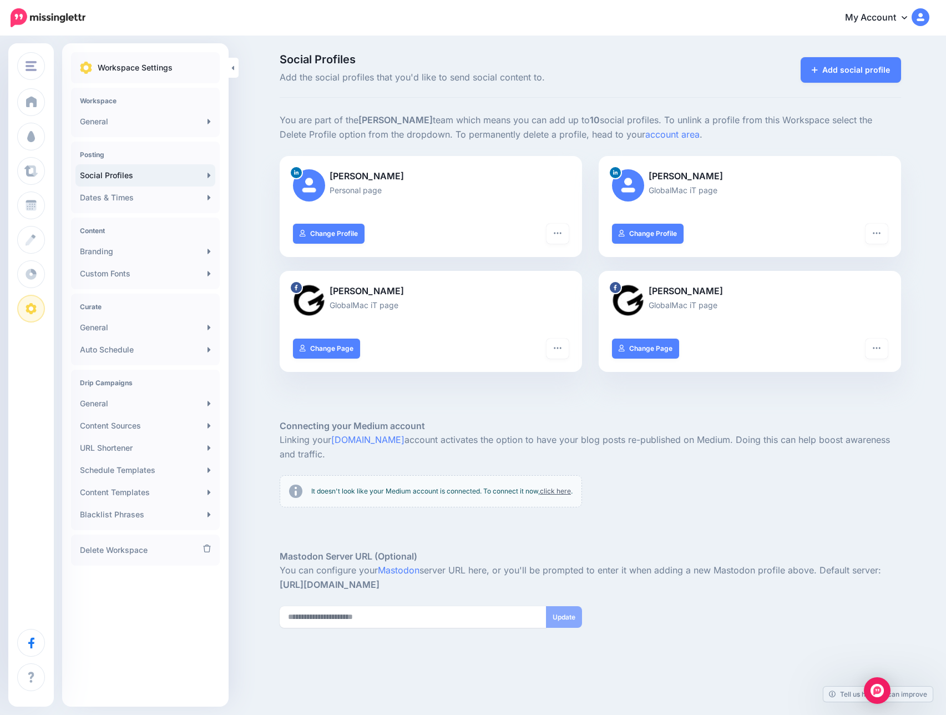
drag, startPoint x: 451, startPoint y: 416, endPoint x: 452, endPoint y: 398, distance: 17.8
click at [453, 404] on div at bounding box center [590, 402] width 621 height 33
click at [560, 352] on button "button" at bounding box center [557, 348] width 22 height 20
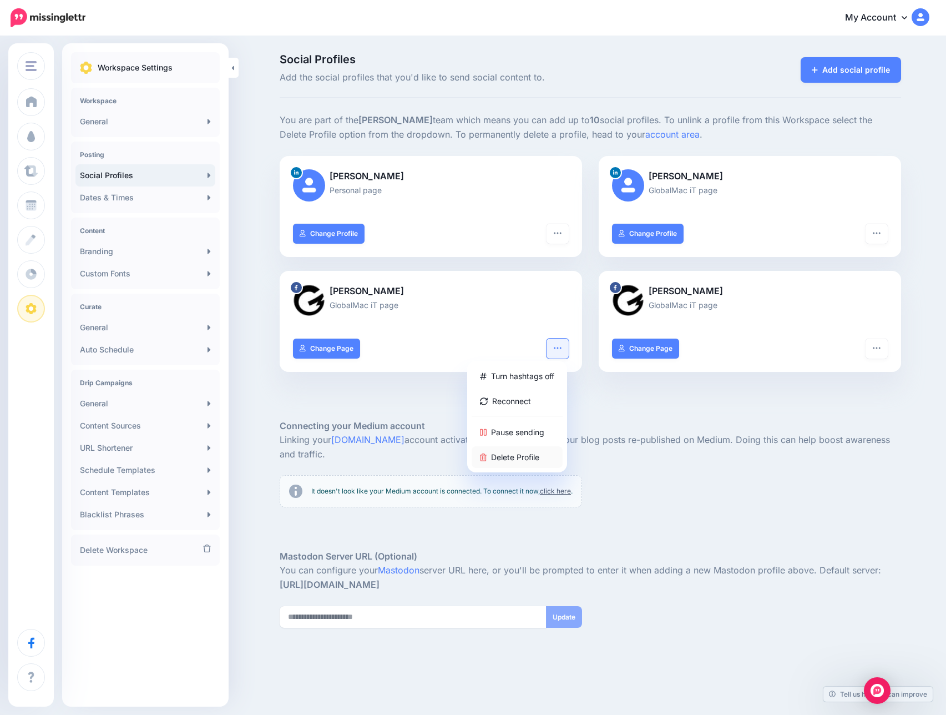
click at [526, 458] on link "Delete Profile" at bounding box center [517, 457] width 91 height 22
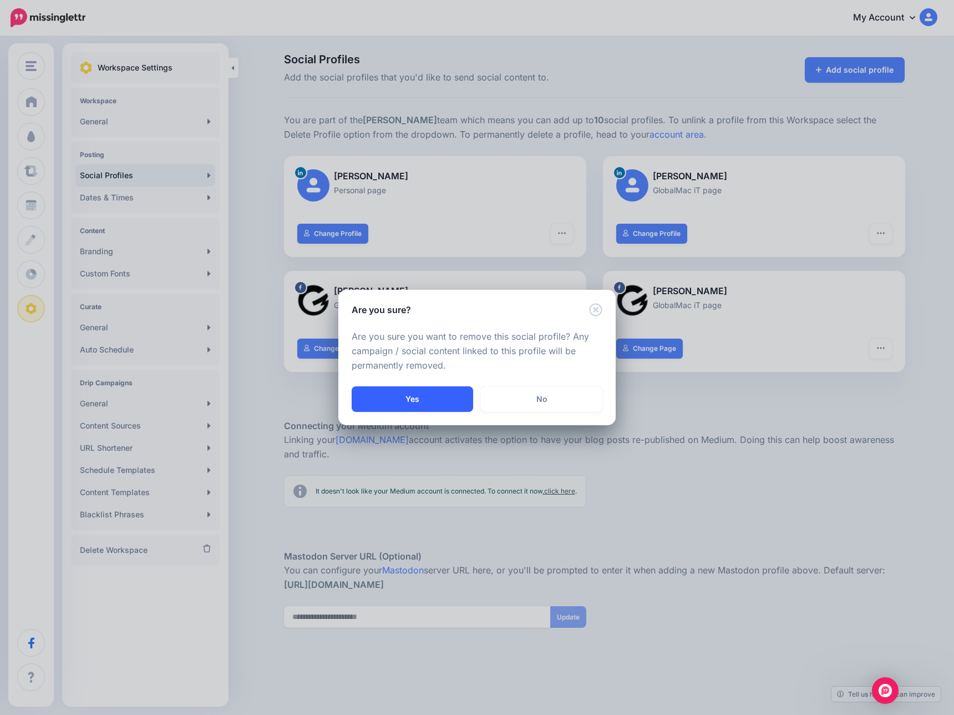
click at [394, 391] on button "Yes" at bounding box center [413, 399] width 122 height 26
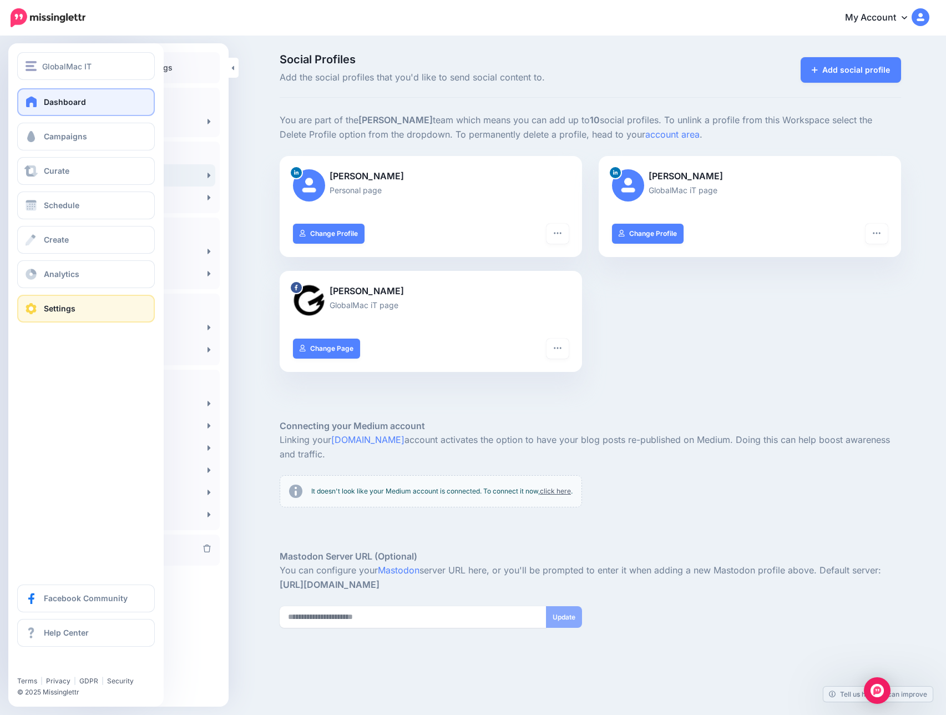
click at [45, 104] on span "Dashboard" at bounding box center [65, 101] width 42 height 9
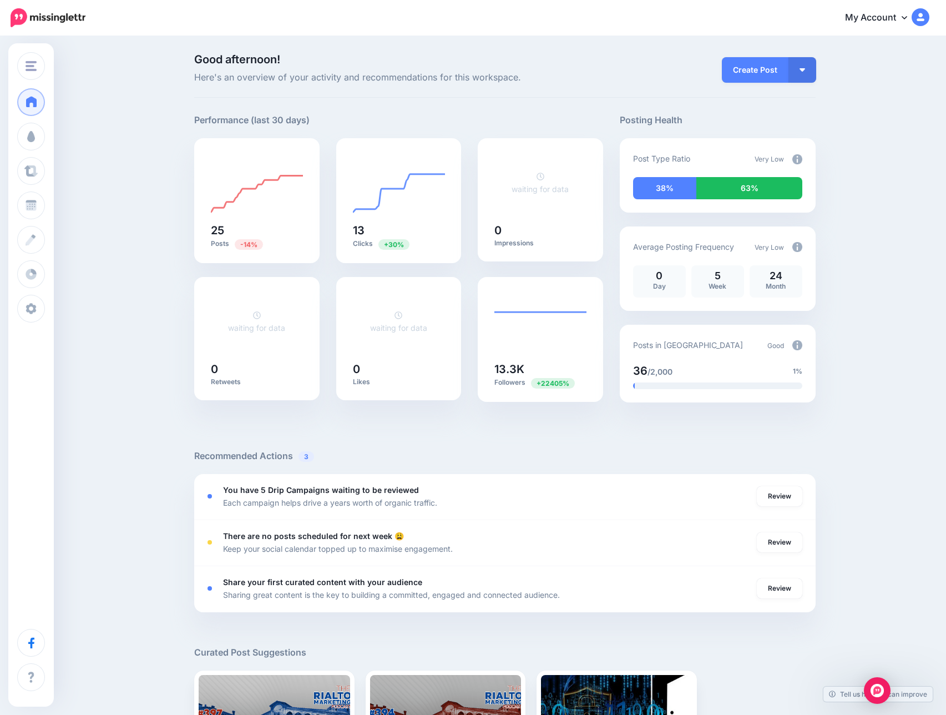
click at [876, 254] on div "Good afternoon! Here's an overview of your activity and recommendations for thi…" at bounding box center [473, 489] width 946 height 905
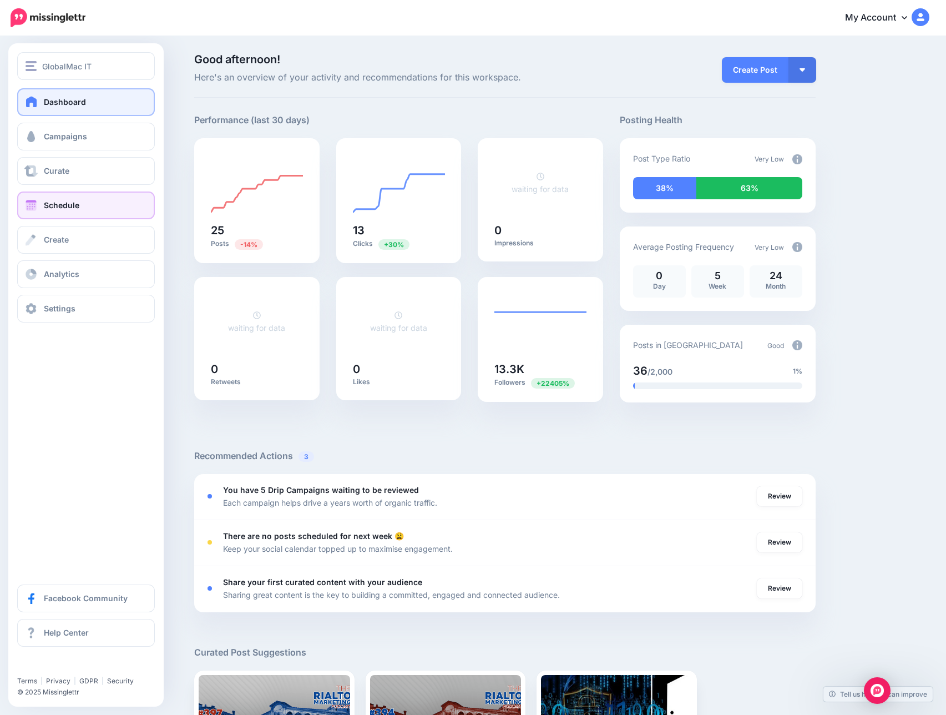
click at [59, 200] on span "Schedule" at bounding box center [62, 204] width 36 height 9
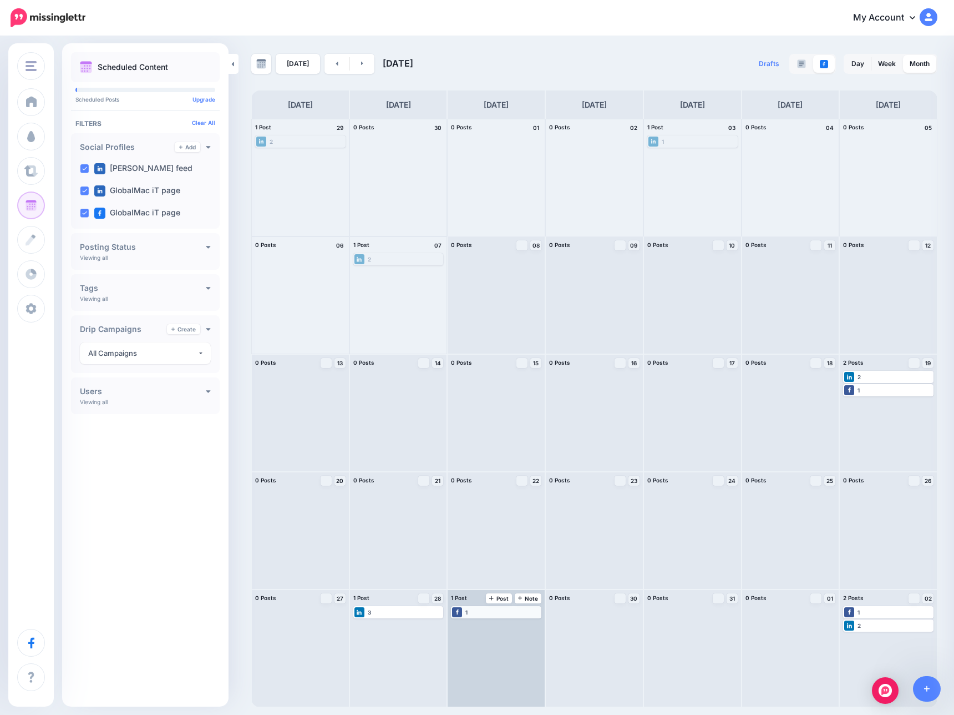
click at [490, 610] on div "1" at bounding box center [496, 612] width 88 height 10
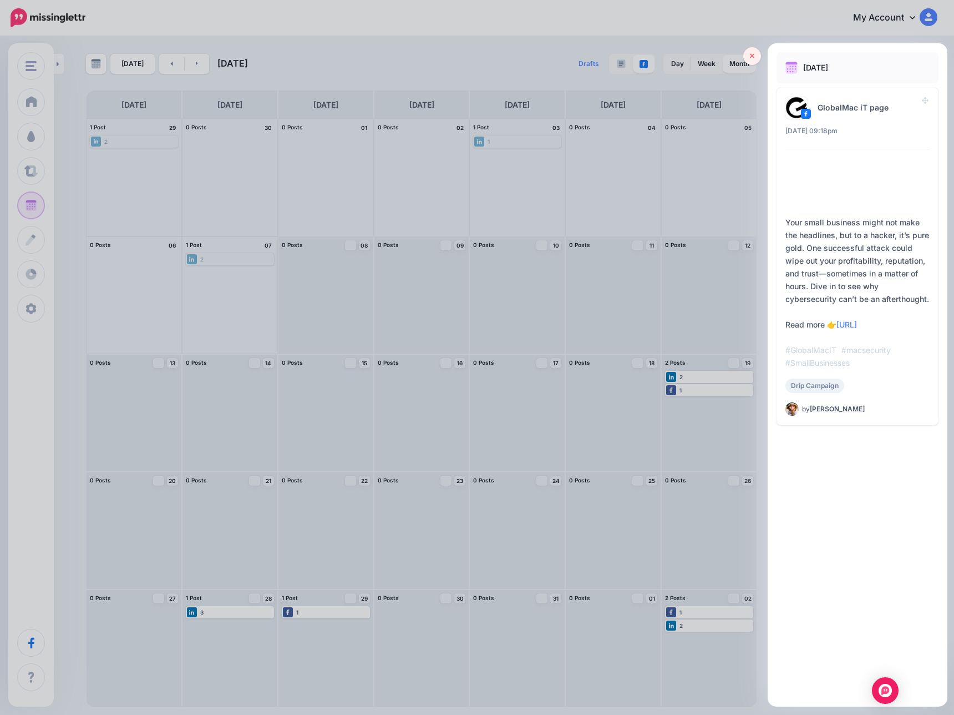
click at [753, 54] on icon at bounding box center [752, 56] width 5 height 8
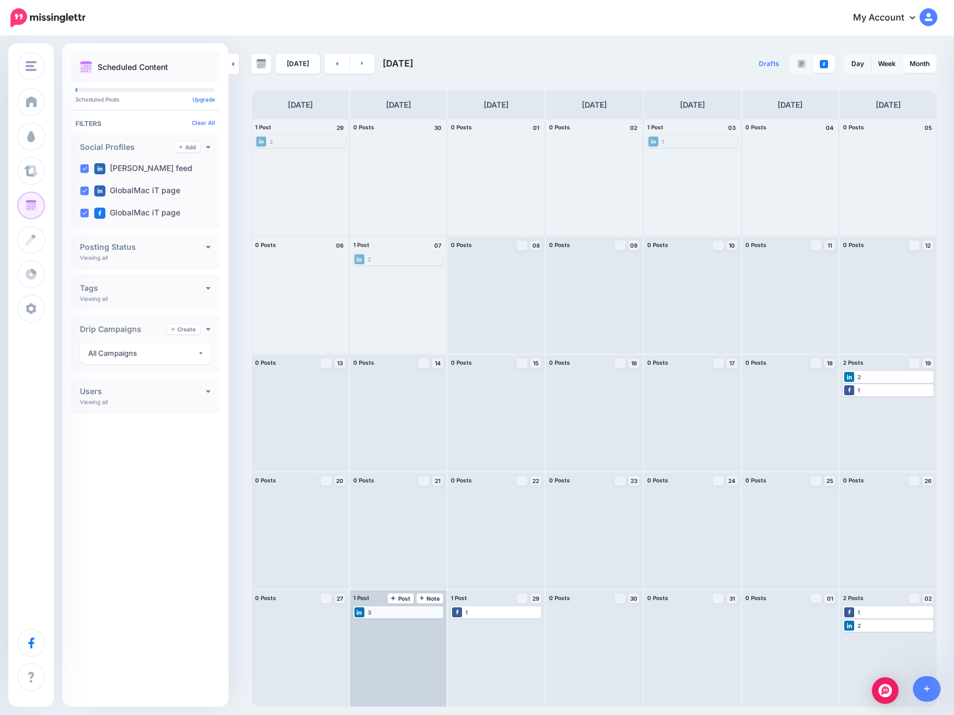
click at [387, 613] on div "3" at bounding box center [399, 612] width 88 height 10
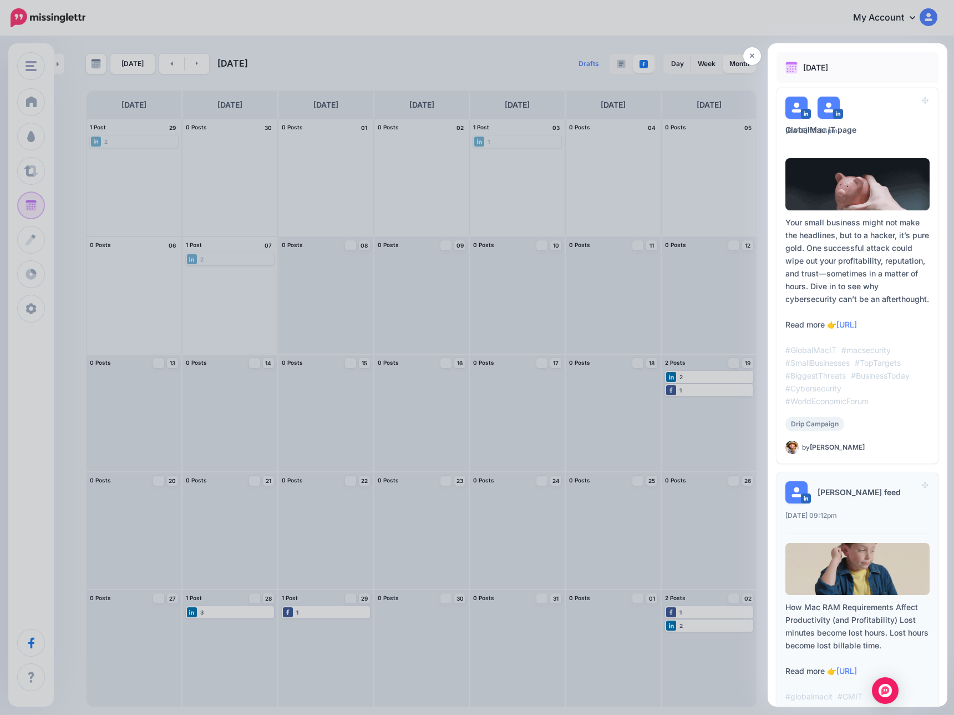
click at [902, 524] on div "09:12pm Tue, October 28, 2025 09:12pm" at bounding box center [858, 518] width 144 height 12
click at [838, 623] on div "How Mac RAM Requirements Affect Productivity (and Profitability) Lost minutes b…" at bounding box center [858, 695] width 144 height 191
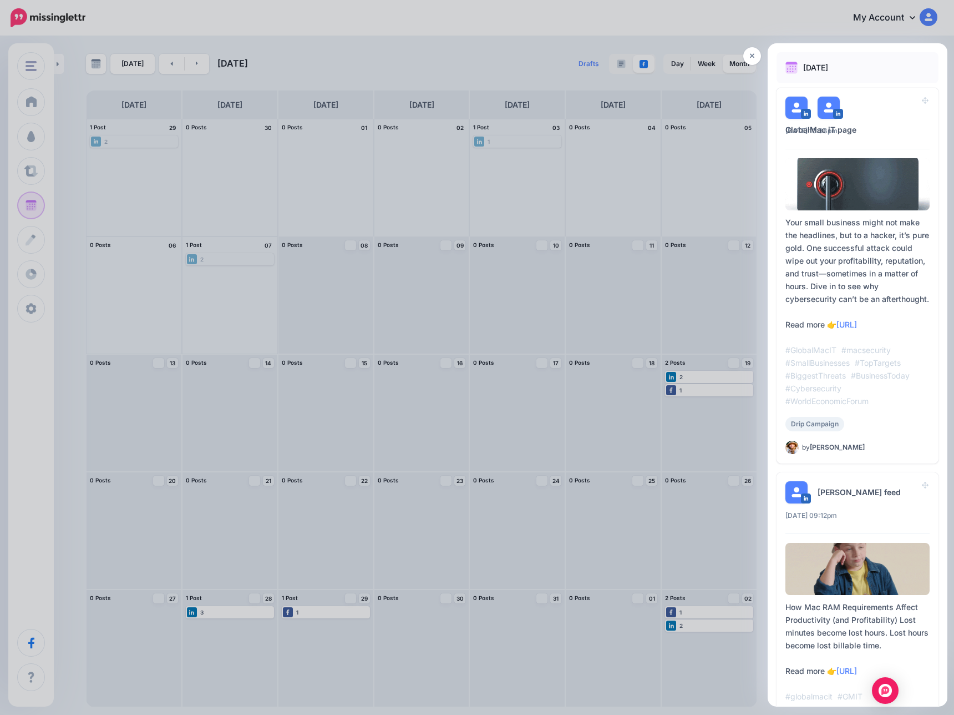
click at [443, 423] on div at bounding box center [477, 357] width 954 height 715
click at [751, 57] on icon at bounding box center [752, 56] width 5 height 5
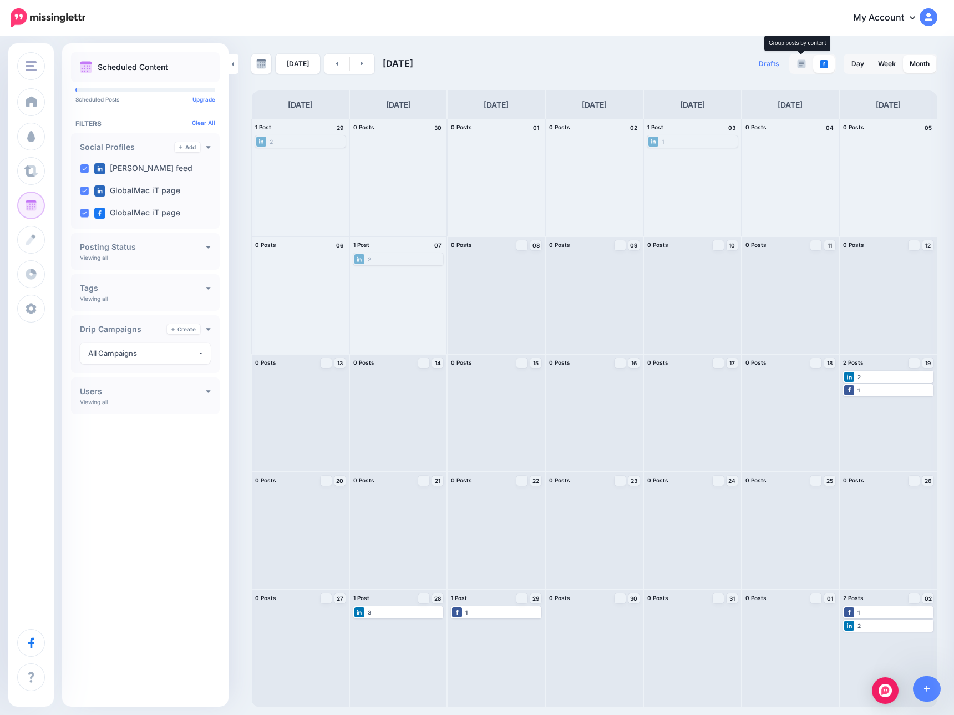
click at [800, 64] on img at bounding box center [801, 63] width 9 height 9
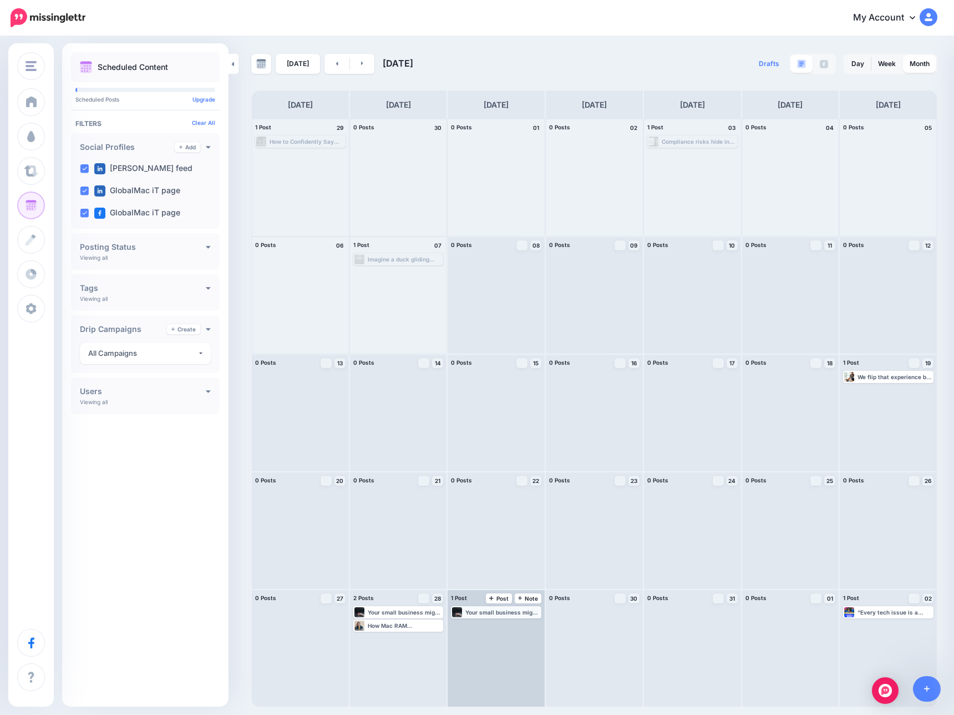
click at [480, 611] on div "Your small business might not make the headlines, but to a hacker, it’s pure go…" at bounding box center [502, 612] width 75 height 7
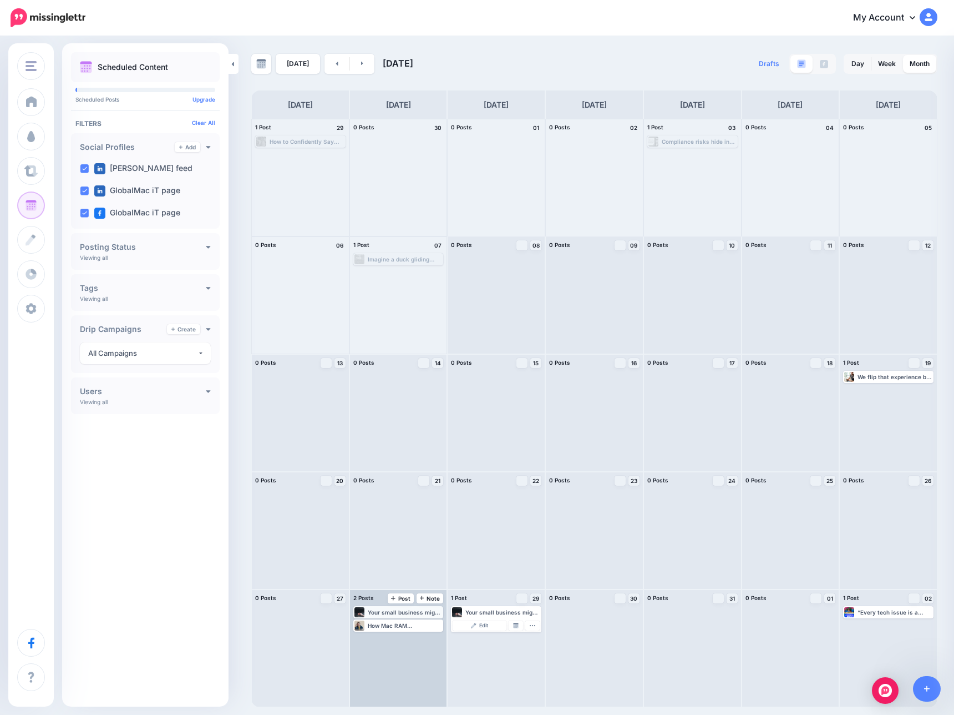
click at [393, 610] on div "Your small business might not make the headlines, but to a hacker, it’s pure go…" at bounding box center [405, 612] width 75 height 7
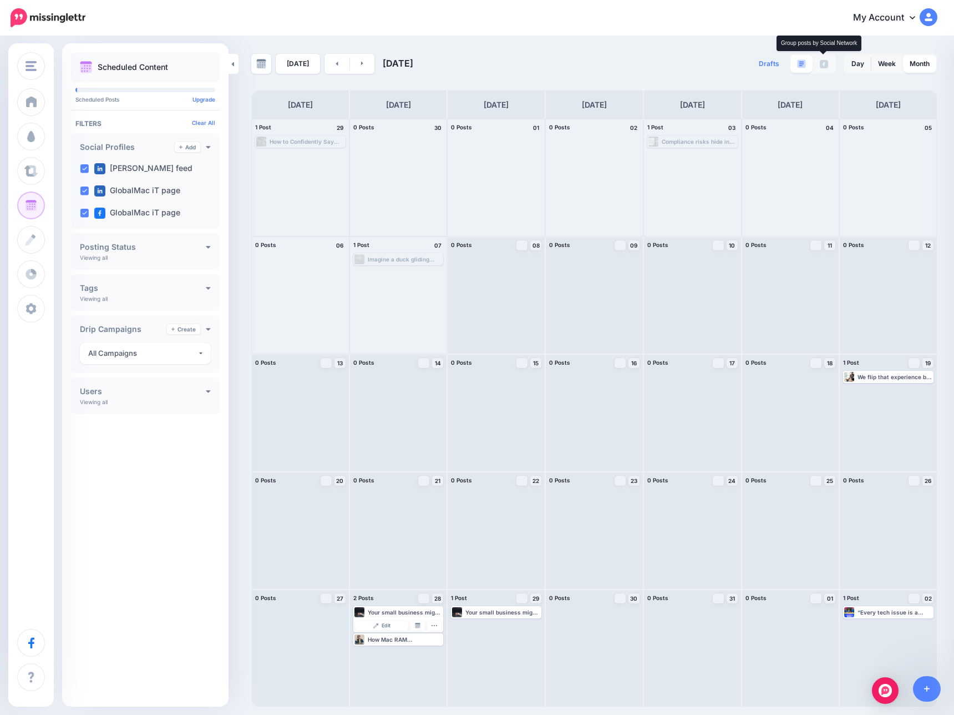
click at [827, 63] on img at bounding box center [824, 64] width 8 height 8
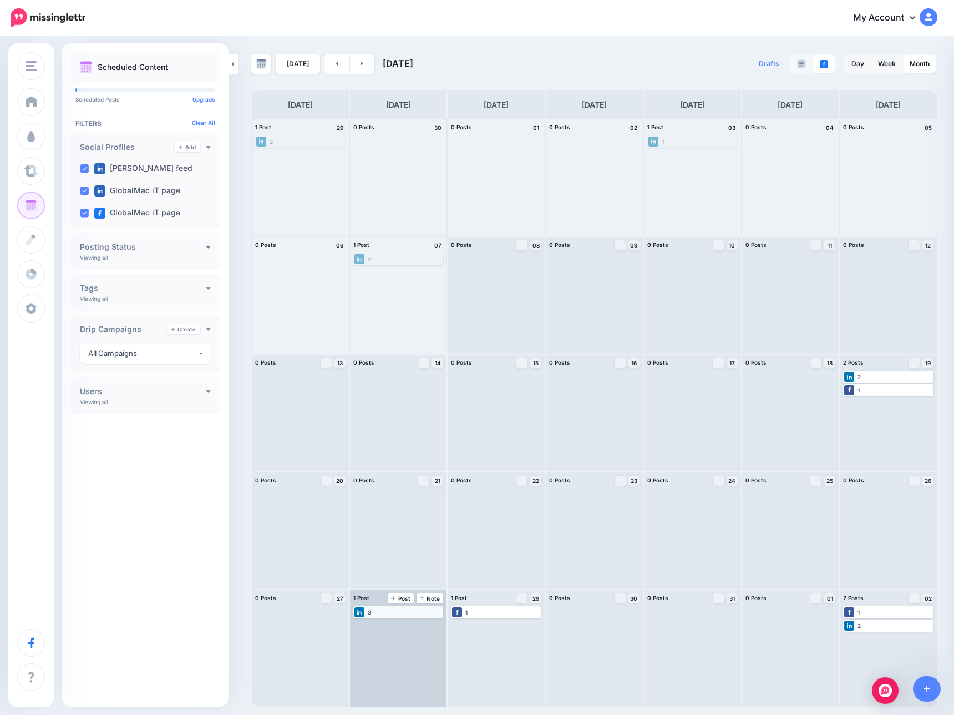
click at [397, 613] on div "3" at bounding box center [399, 612] width 88 height 10
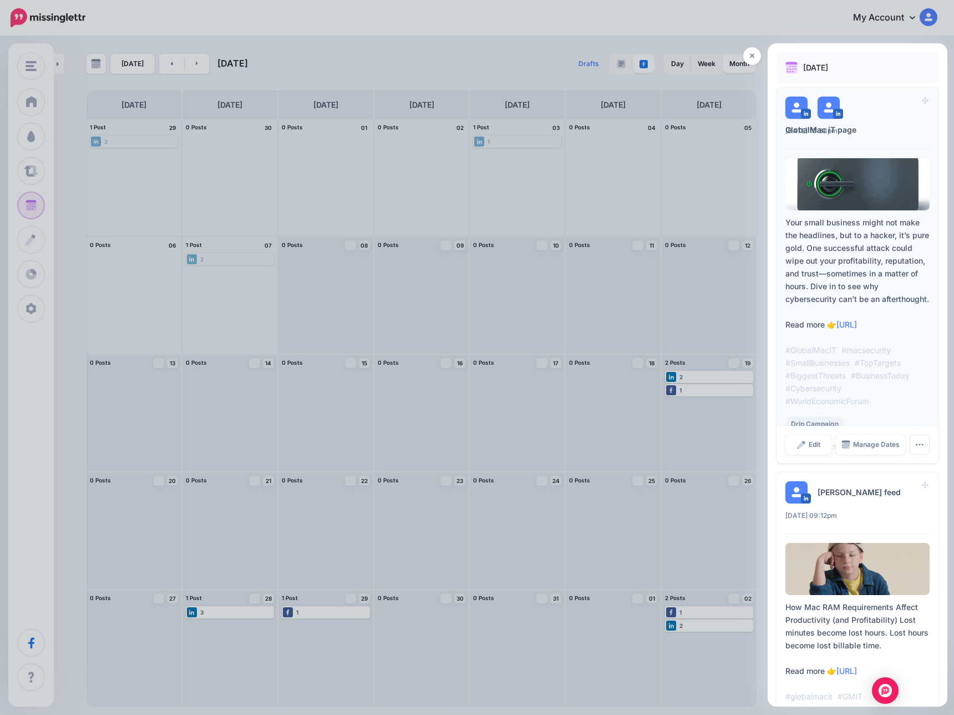
scroll to position [173, 0]
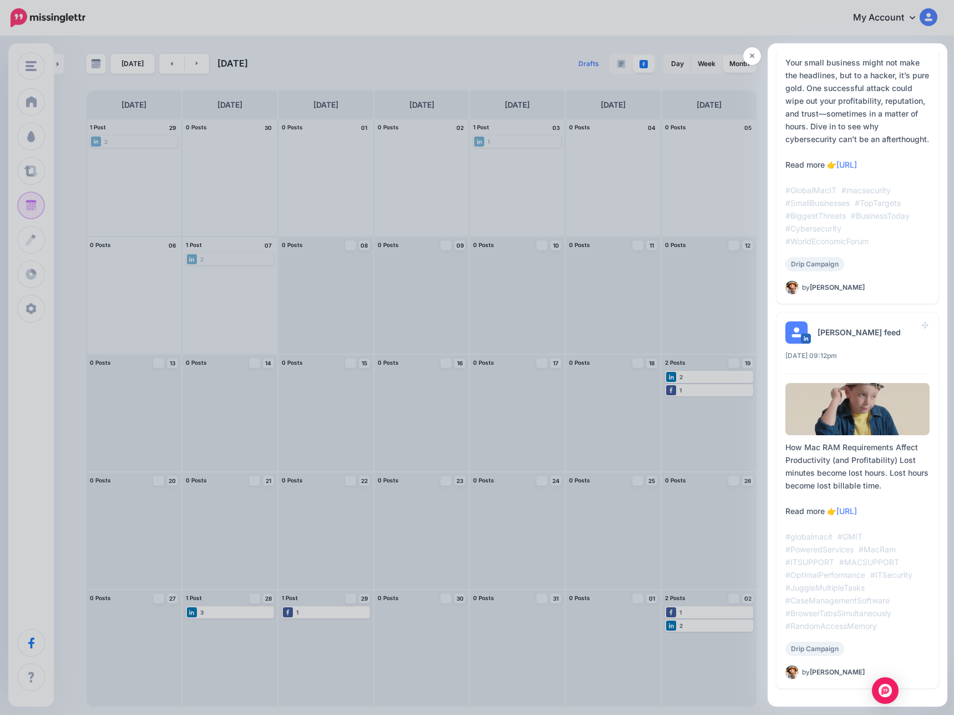
click at [597, 211] on div at bounding box center [477, 357] width 954 height 715
click at [754, 55] on icon at bounding box center [752, 56] width 5 height 8
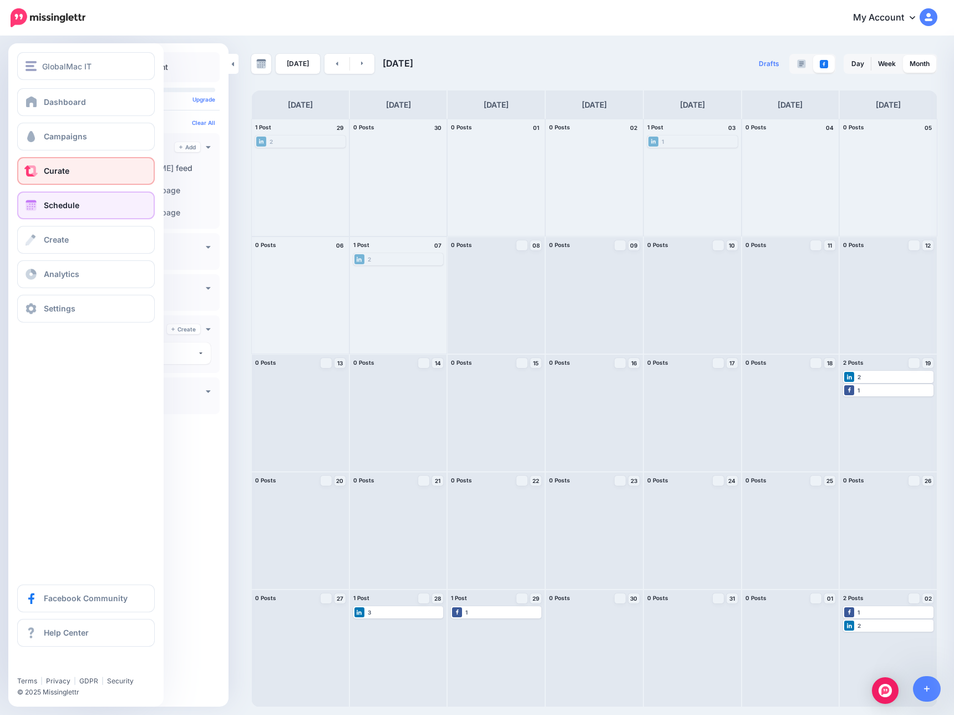
click at [27, 173] on span at bounding box center [31, 170] width 14 height 11
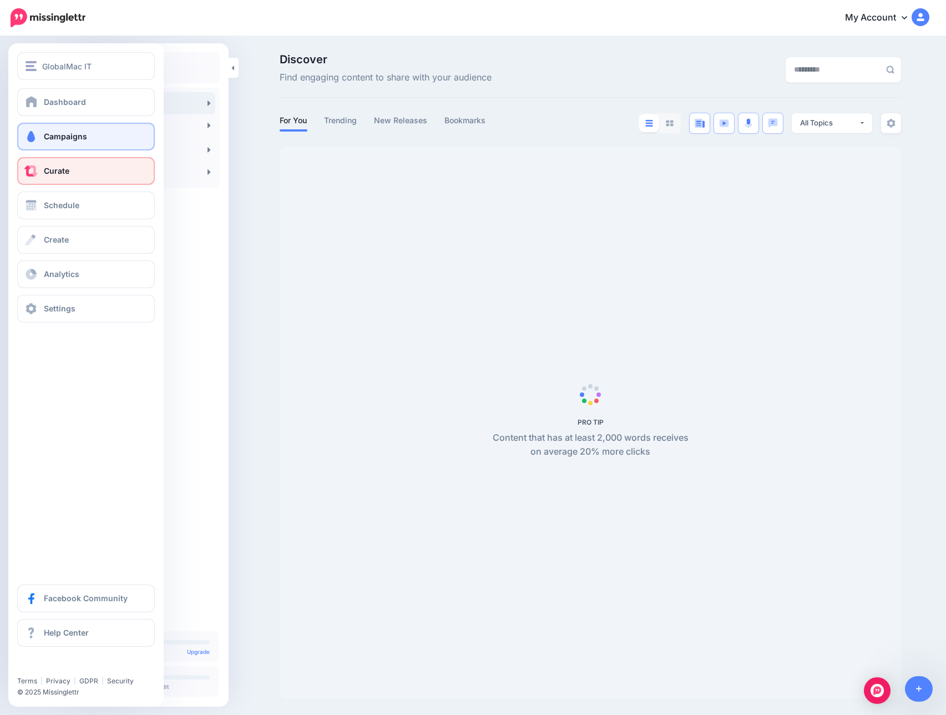
click at [68, 131] on span "Campaigns" at bounding box center [65, 135] width 43 height 9
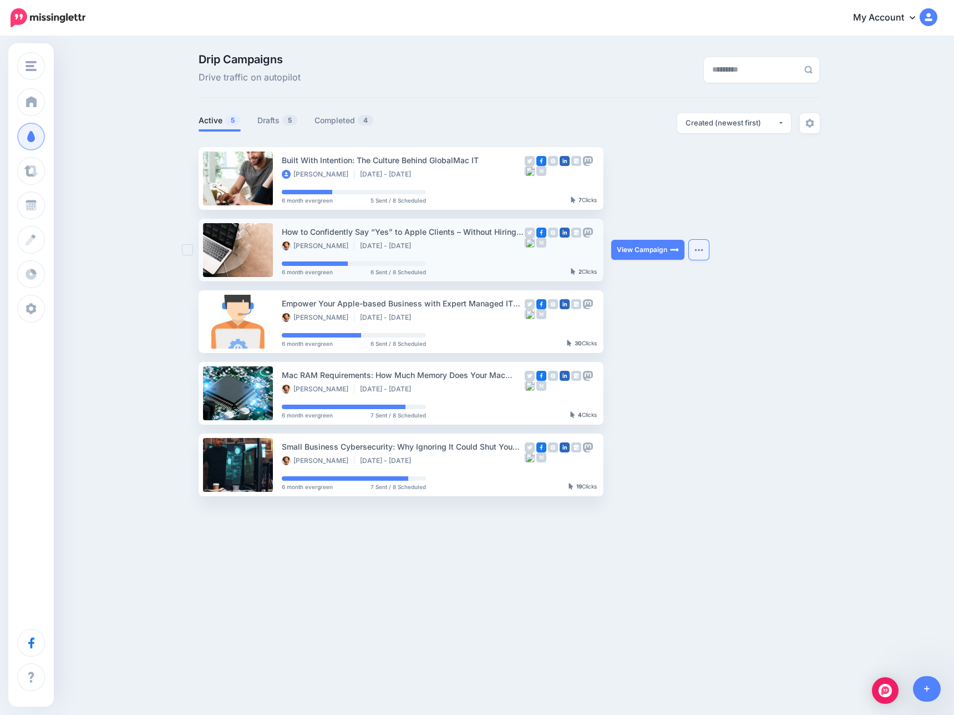
click at [697, 249] on img "button" at bounding box center [699, 249] width 9 height 3
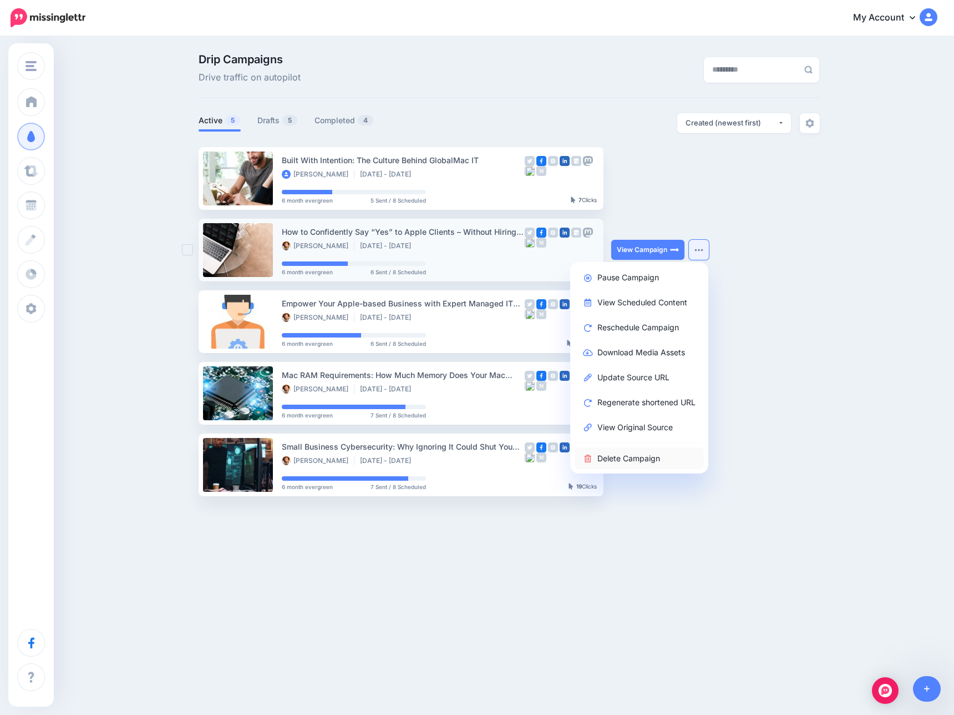
click at [622, 457] on link "Delete Campaign" at bounding box center [639, 458] width 129 height 22
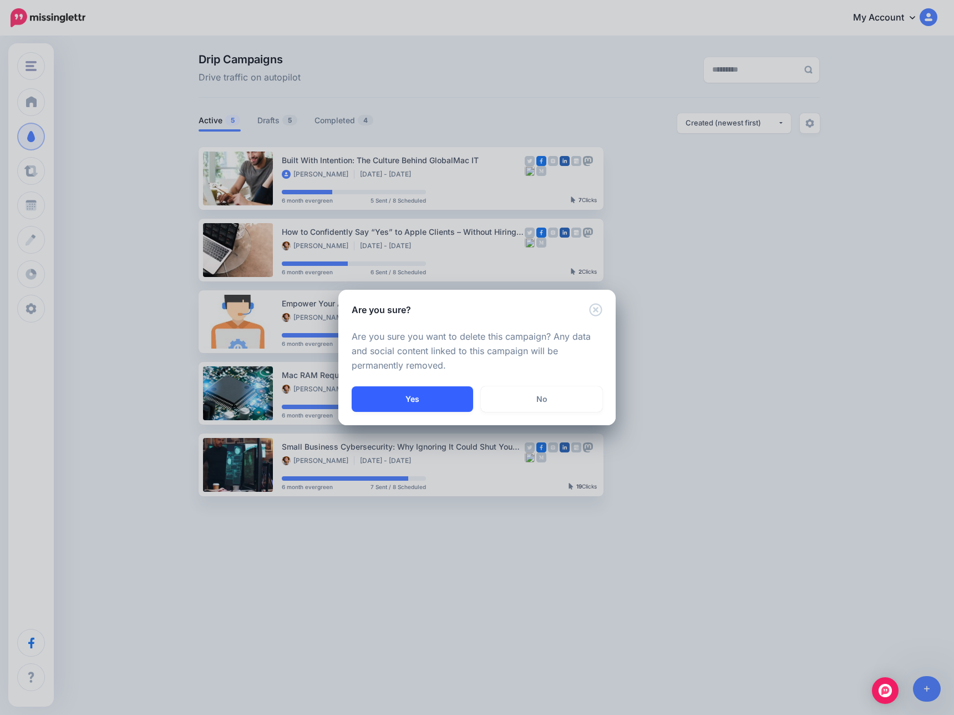
click at [424, 397] on button "Yes" at bounding box center [413, 399] width 122 height 26
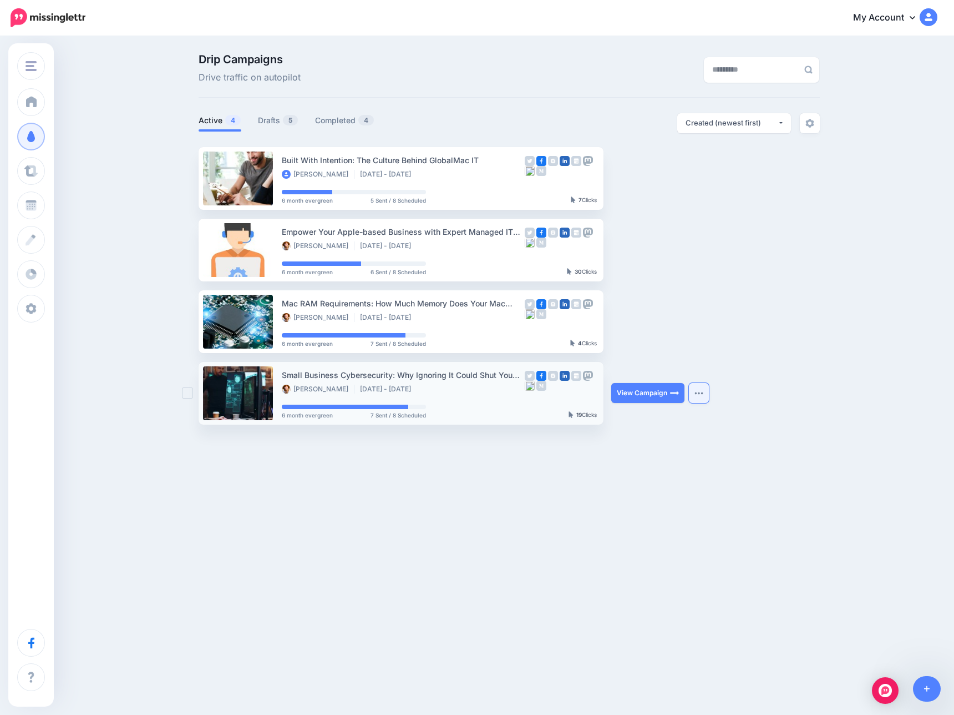
click at [698, 395] on button "button" at bounding box center [699, 393] width 20 height 20
click at [463, 491] on div "GlobalMac IT GlobalMac IT Add Workspace Dashboard Campaigns Curate Schedule Cre…" at bounding box center [477, 286] width 954 height 499
click at [722, 259] on ul "Built With Intention: The Culture Behind GlobalMac IT [PERSON_NAME] [DATE] - [D…" at bounding box center [509, 285] width 621 height 277
click at [270, 123] on link "Drafts 5" at bounding box center [278, 120] width 41 height 13
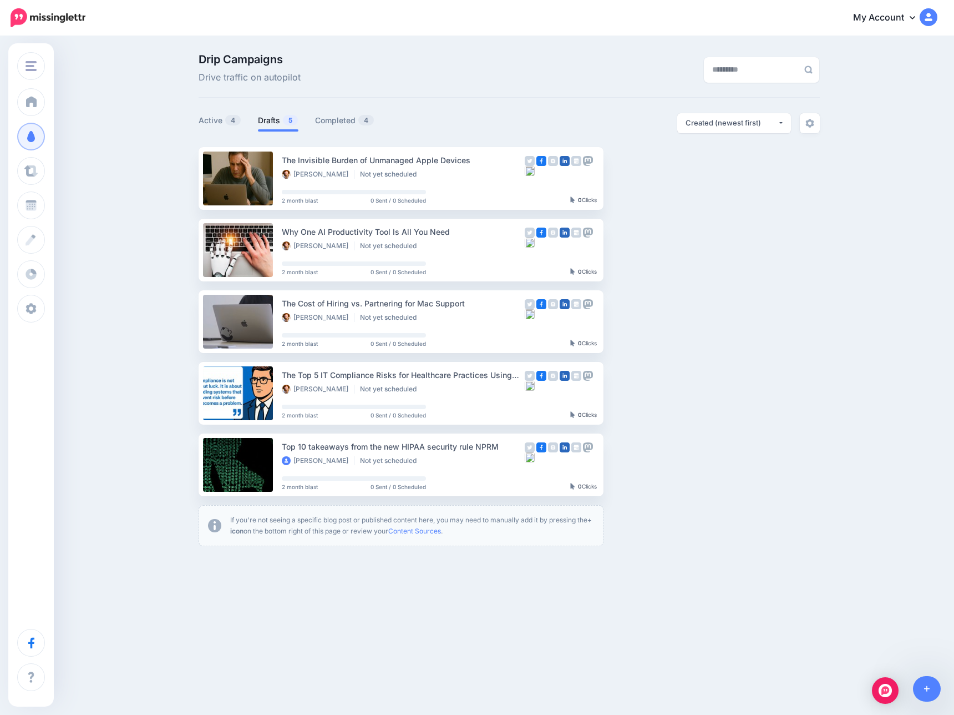
click at [164, 297] on div "Drip Campaigns Drive traffic on autopilot Active 4 5 4" at bounding box center [477, 304] width 954 height 534
click at [161, 189] on div "Drip Campaigns Drive traffic on autopilot Active 4 5 4" at bounding box center [477, 304] width 954 height 534
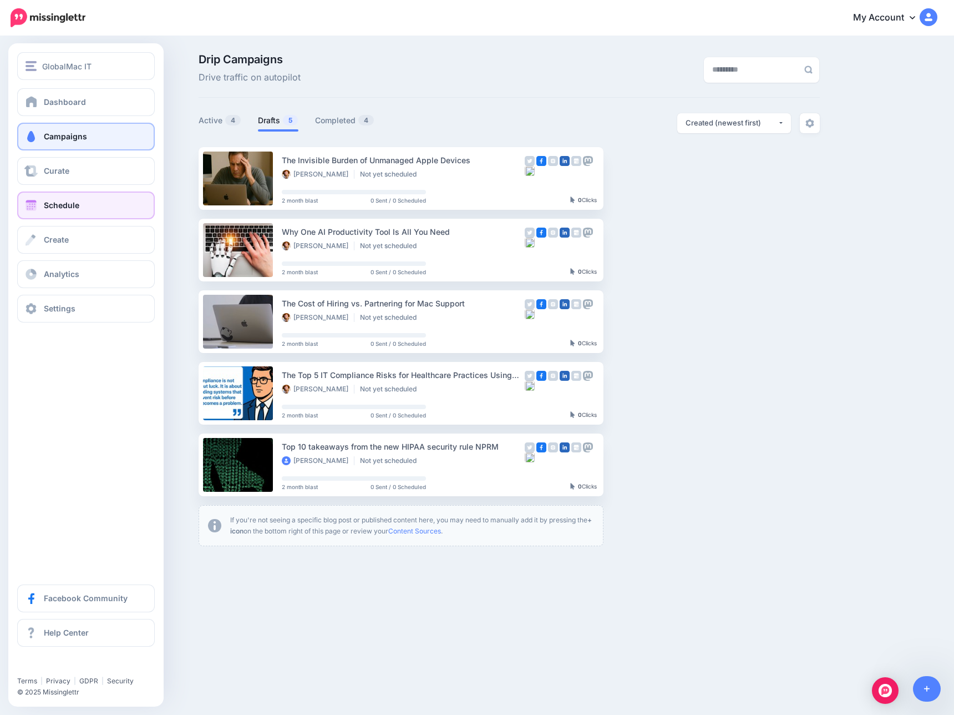
click at [28, 204] on span at bounding box center [31, 205] width 14 height 11
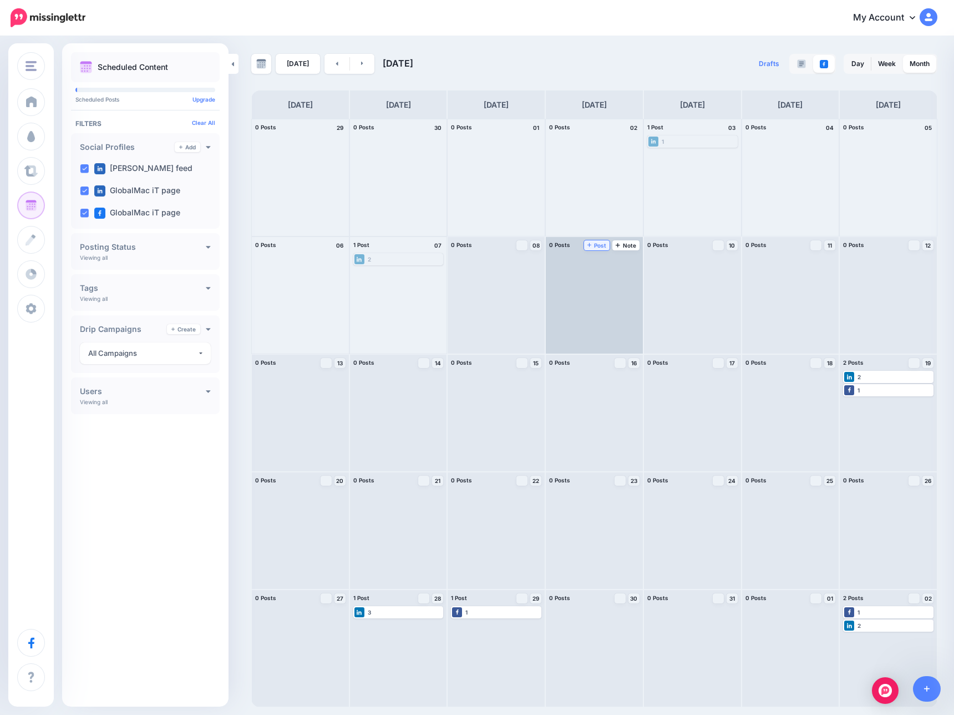
click at [598, 247] on span "Post" at bounding box center [597, 245] width 19 height 6
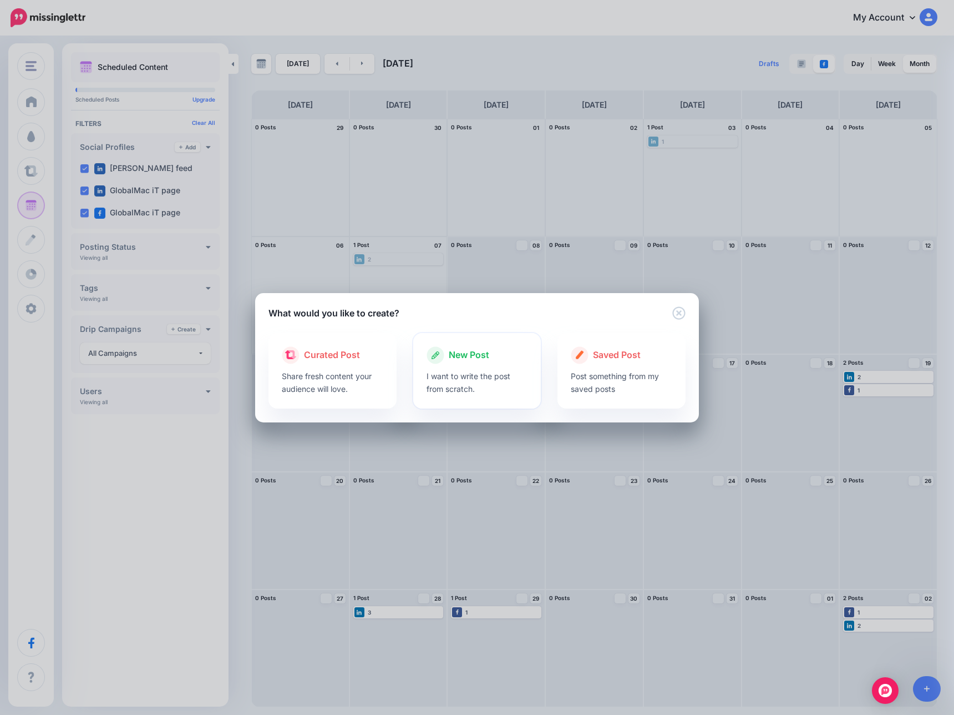
click at [461, 361] on span "New Post" at bounding box center [469, 355] width 41 height 14
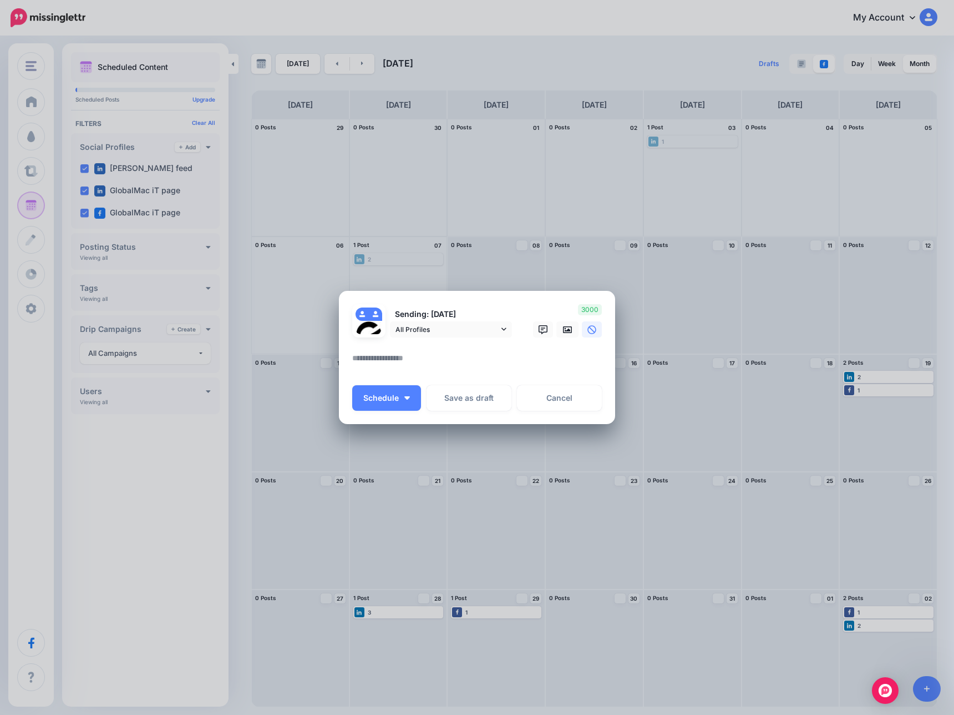
click at [432, 363] on textarea at bounding box center [479, 362] width 255 height 22
paste textarea "**********"
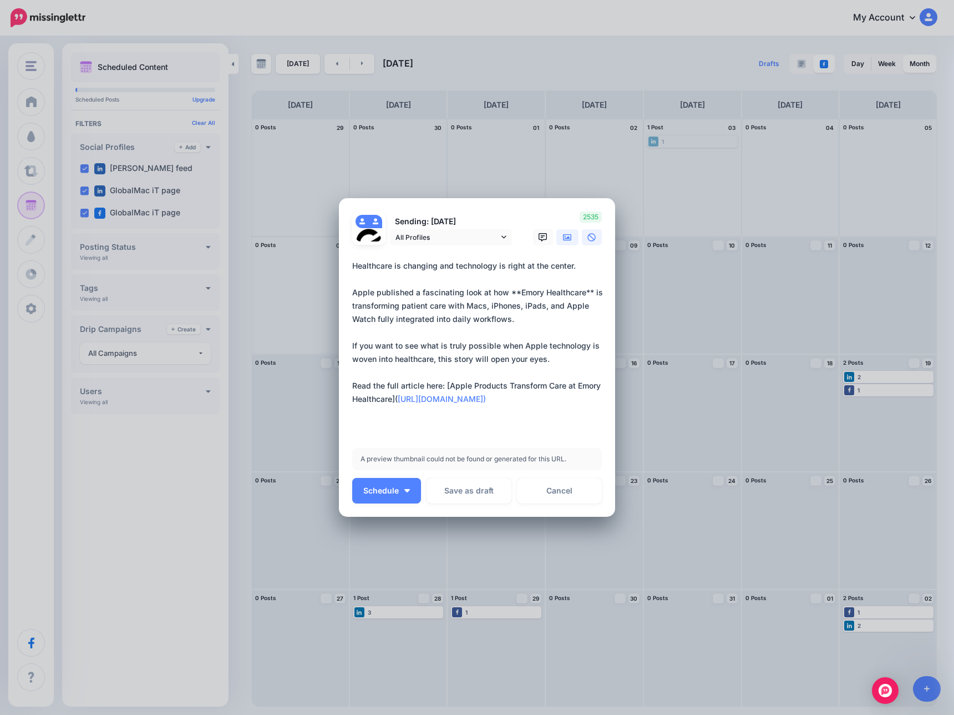
click at [566, 241] on link at bounding box center [567, 237] width 22 height 16
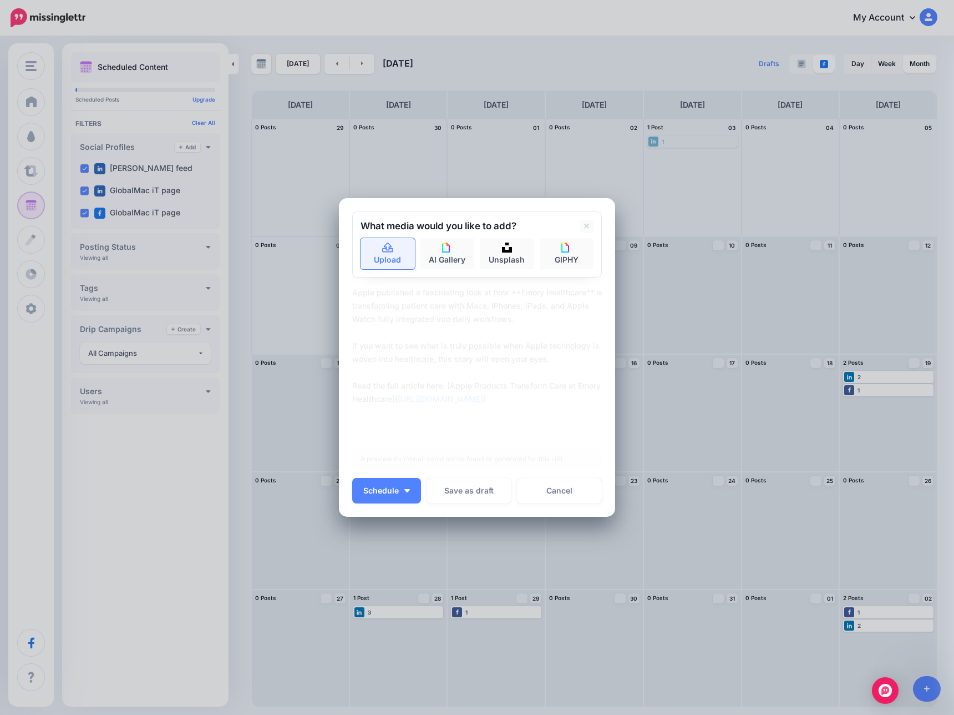
click at [391, 251] on icon at bounding box center [388, 248] width 13 height 10
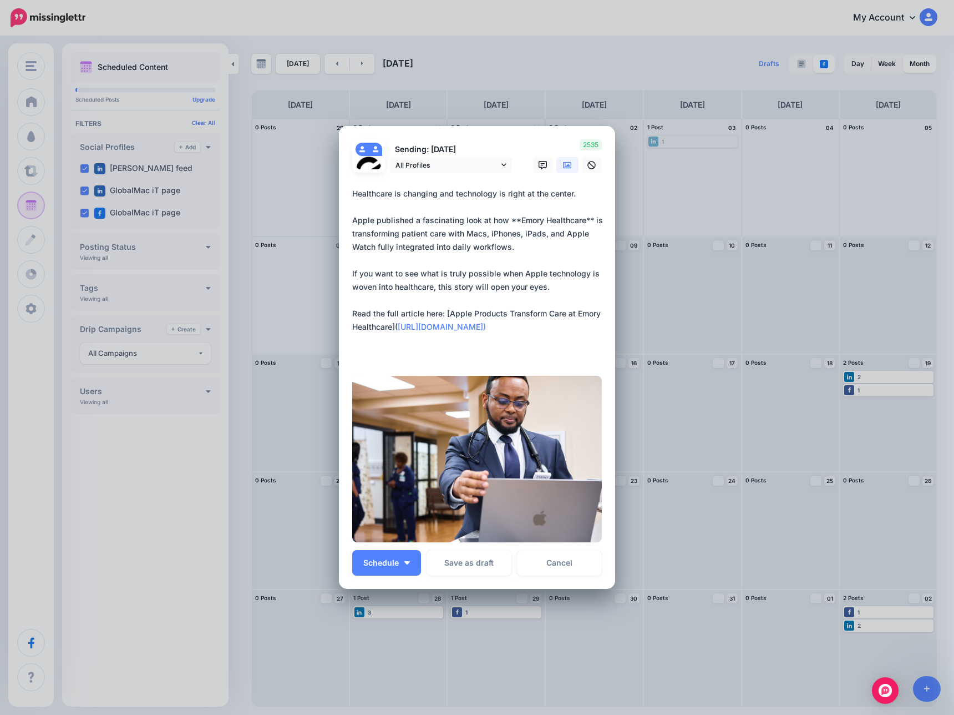
click at [517, 216] on textarea "**********" at bounding box center [479, 273] width 255 height 173
click at [582, 219] on textarea "**********" at bounding box center [479, 273] width 255 height 173
type textarea "**********"
click at [407, 564] on button "Schedule" at bounding box center [386, 563] width 69 height 26
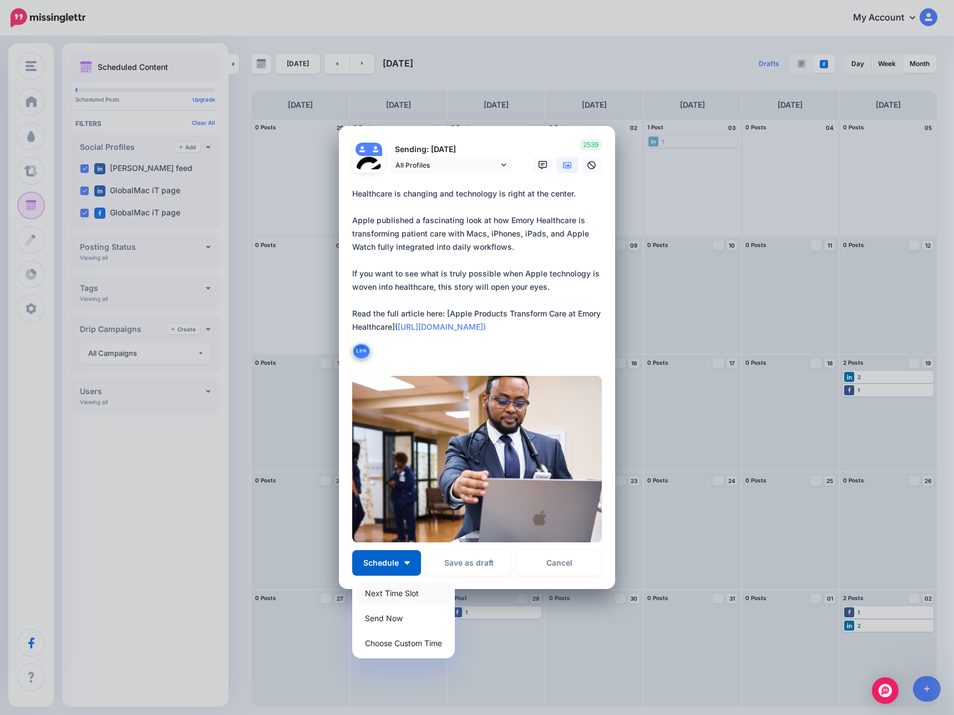
click at [412, 589] on link "Next Time Slot" at bounding box center [404, 593] width 94 height 22
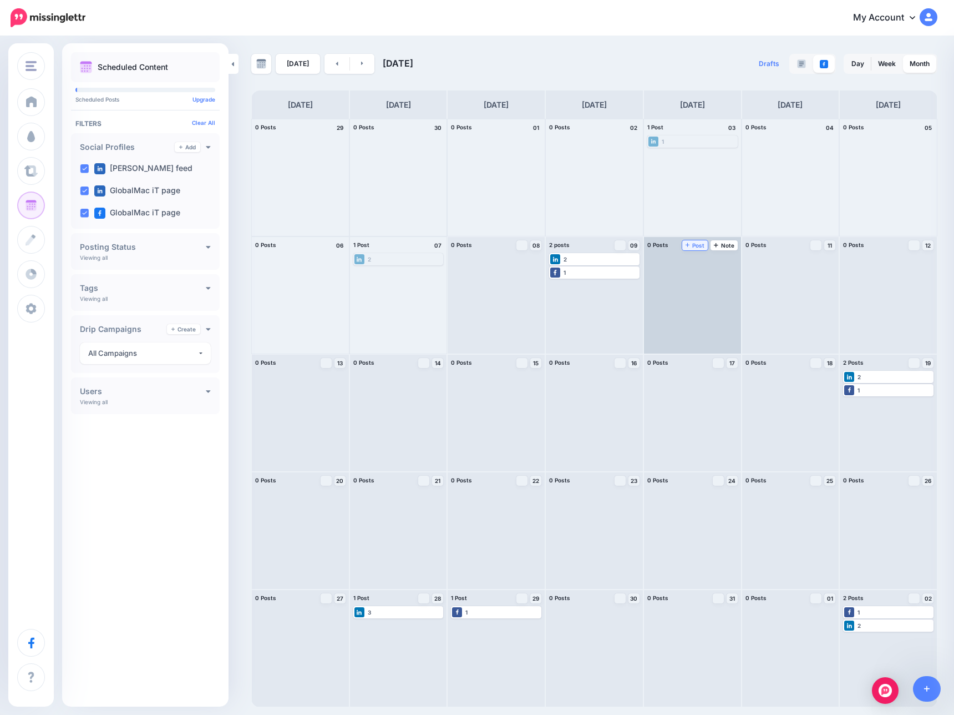
click at [697, 246] on span "Post" at bounding box center [695, 245] width 19 height 6
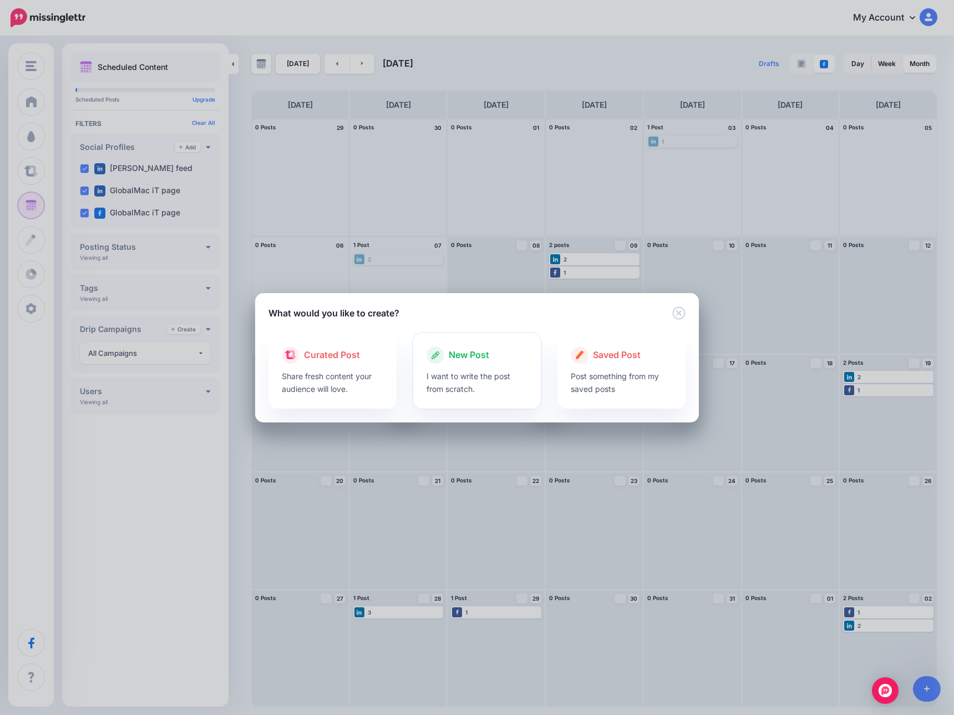
click at [486, 362] on div "New Post" at bounding box center [478, 355] width 102 height 18
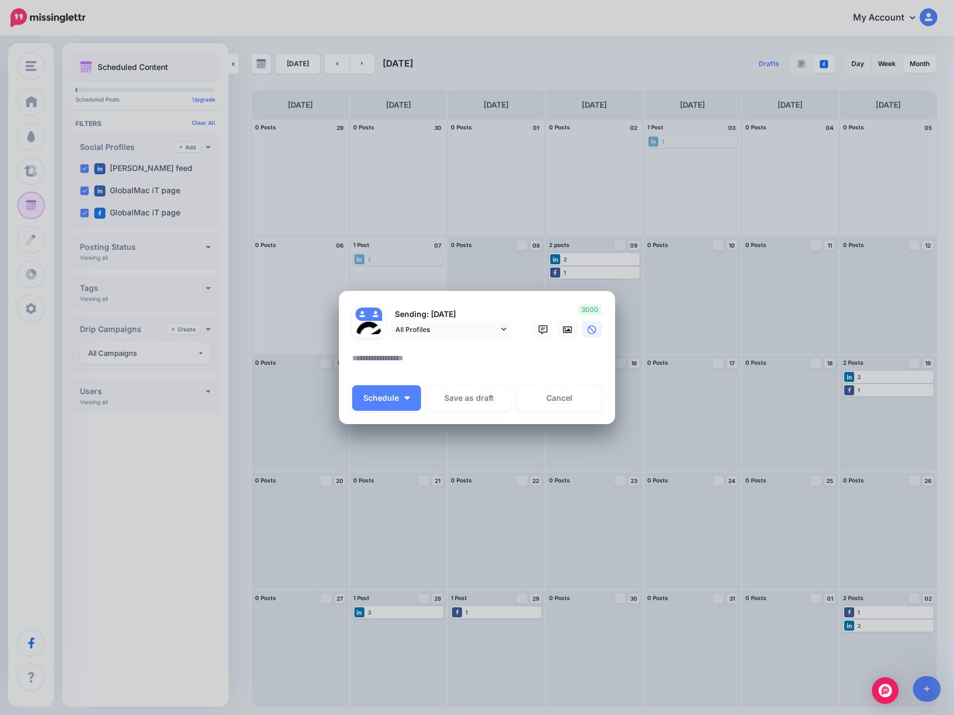
click at [419, 356] on textarea at bounding box center [479, 362] width 255 height 22
paste textarea "**********"
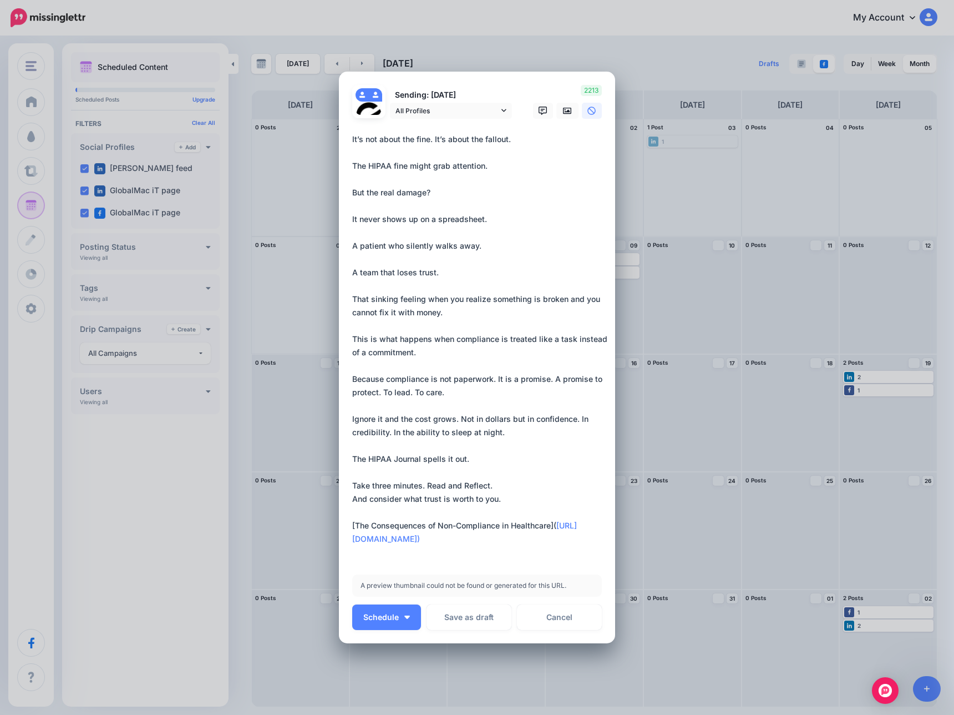
click at [497, 165] on textarea "**********" at bounding box center [479, 346] width 255 height 426
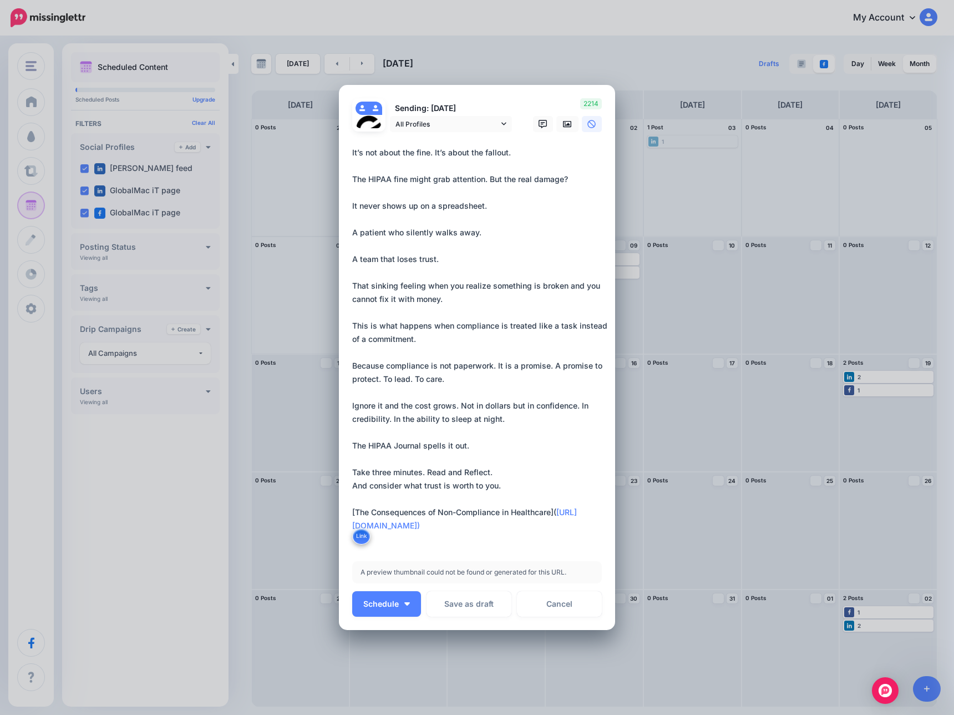
click at [513, 206] on textarea "**********" at bounding box center [479, 345] width 255 height 399
click at [352, 235] on textarea "**********" at bounding box center [479, 345] width 255 height 399
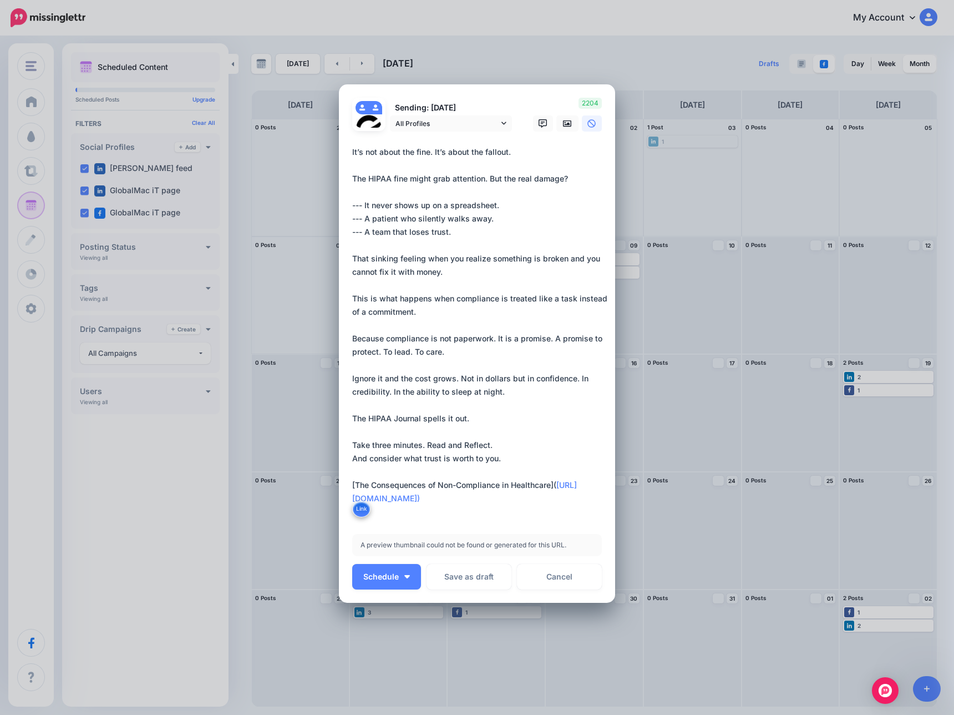
scroll to position [22, 0]
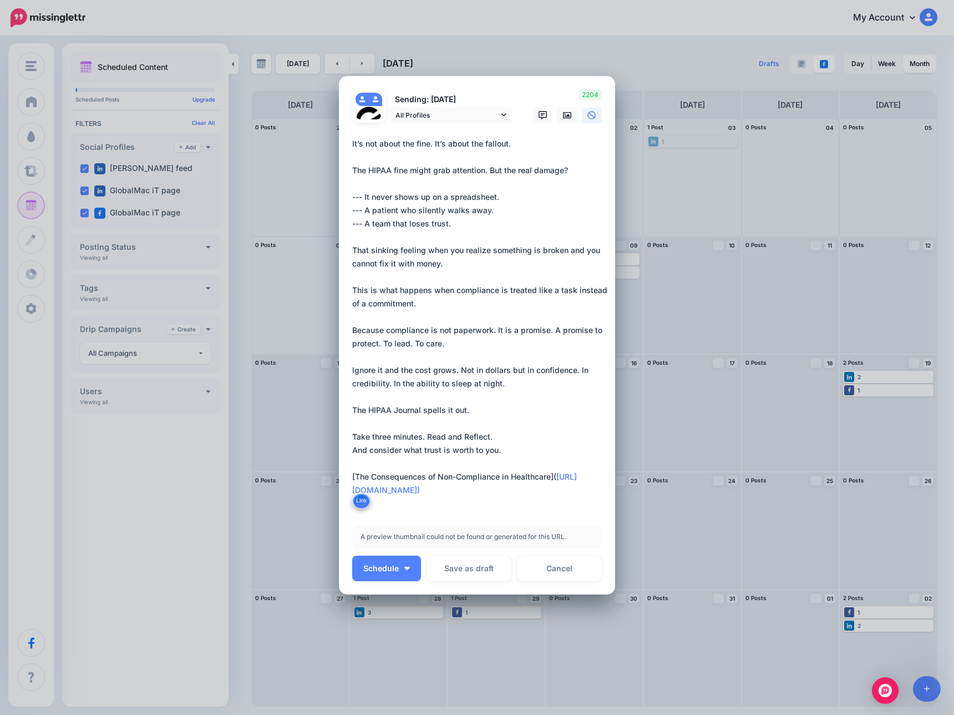
click at [504, 453] on textarea "**********" at bounding box center [479, 323] width 255 height 373
type textarea "**********"
click at [563, 115] on icon at bounding box center [567, 115] width 9 height 7
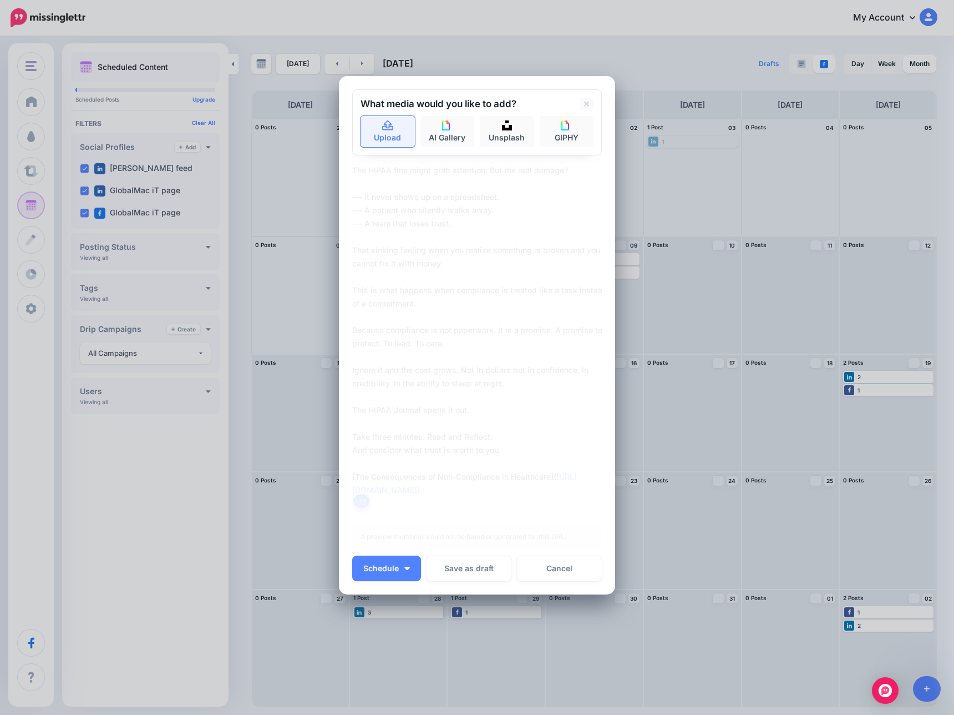
click at [384, 134] on link "Upload" at bounding box center [388, 131] width 54 height 31
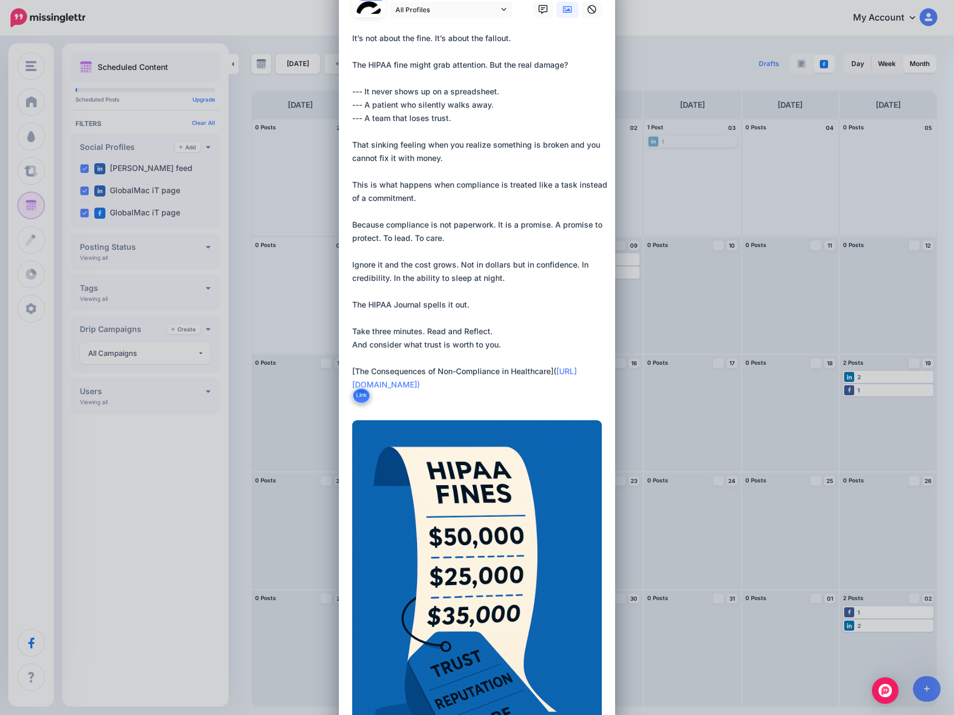
scroll to position [292, 0]
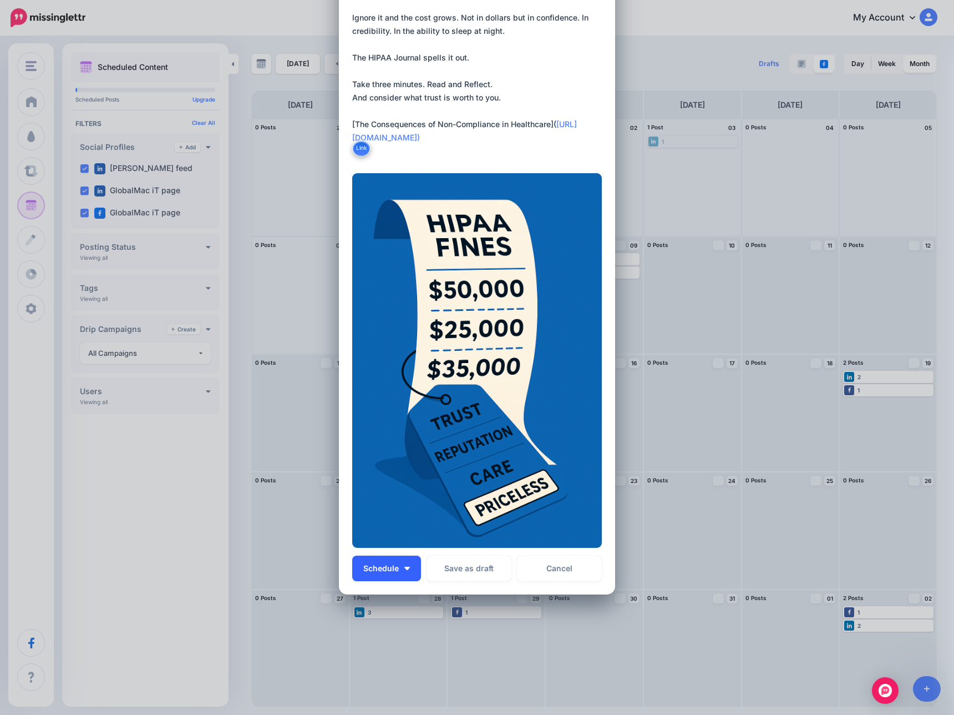
click at [404, 568] on img "button" at bounding box center [407, 567] width 6 height 3
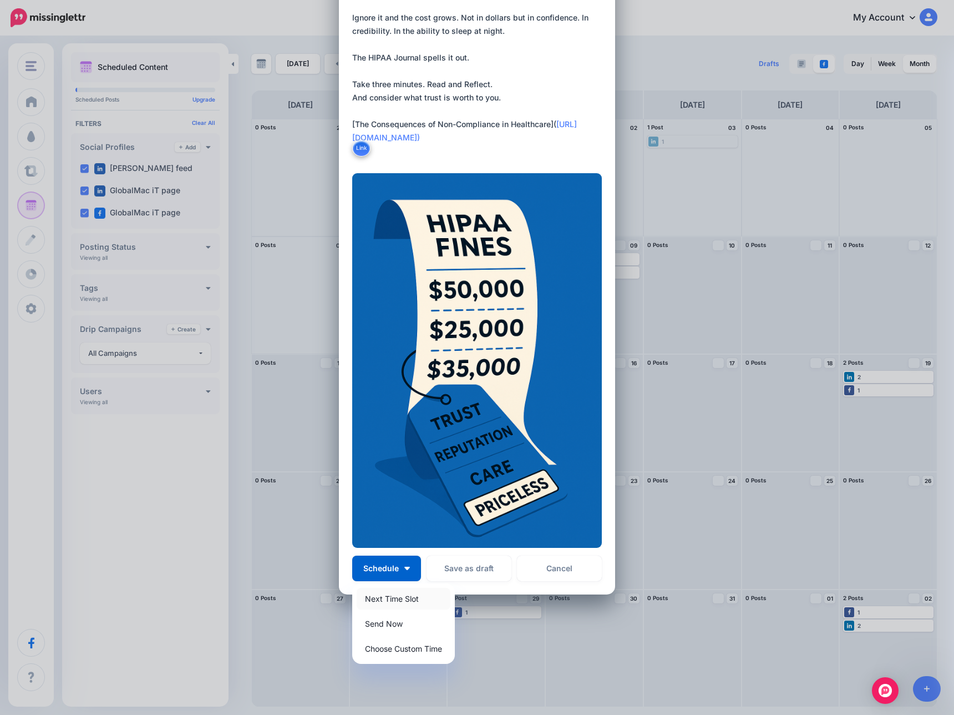
click at [398, 599] on link "Next Time Slot" at bounding box center [404, 599] width 94 height 22
